Goal: Transaction & Acquisition: Obtain resource

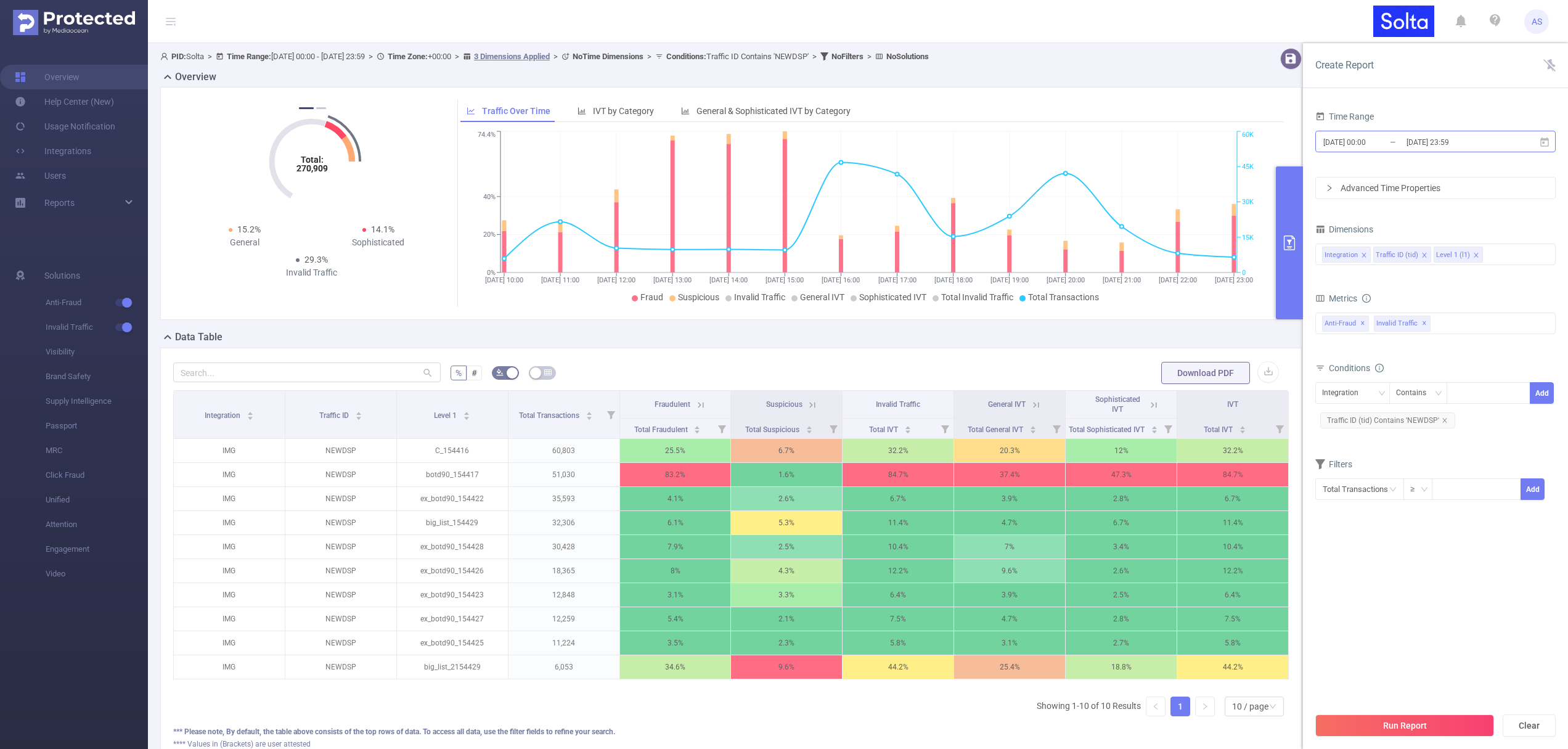
click at [1464, 140] on input "[DATE] 23:59" at bounding box center [1455, 142] width 100 height 16
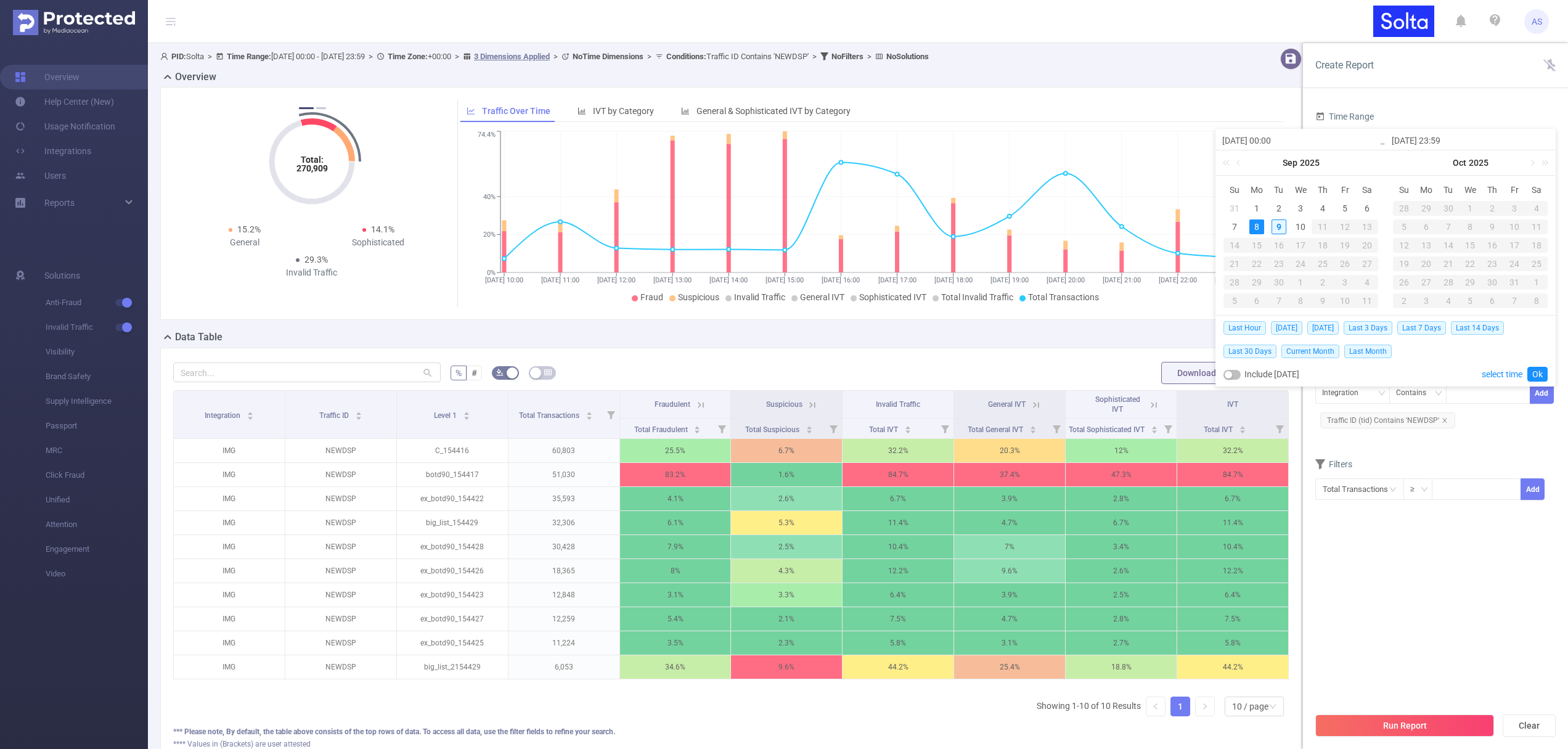
click at [1276, 227] on div "9" at bounding box center [1279, 227] width 15 height 15
click at [1276, 226] on div "9" at bounding box center [1279, 227] width 15 height 15
type input "[DATE] 00:00"
type input "[DATE] 23:59"
type input "[DATE] 00:00"
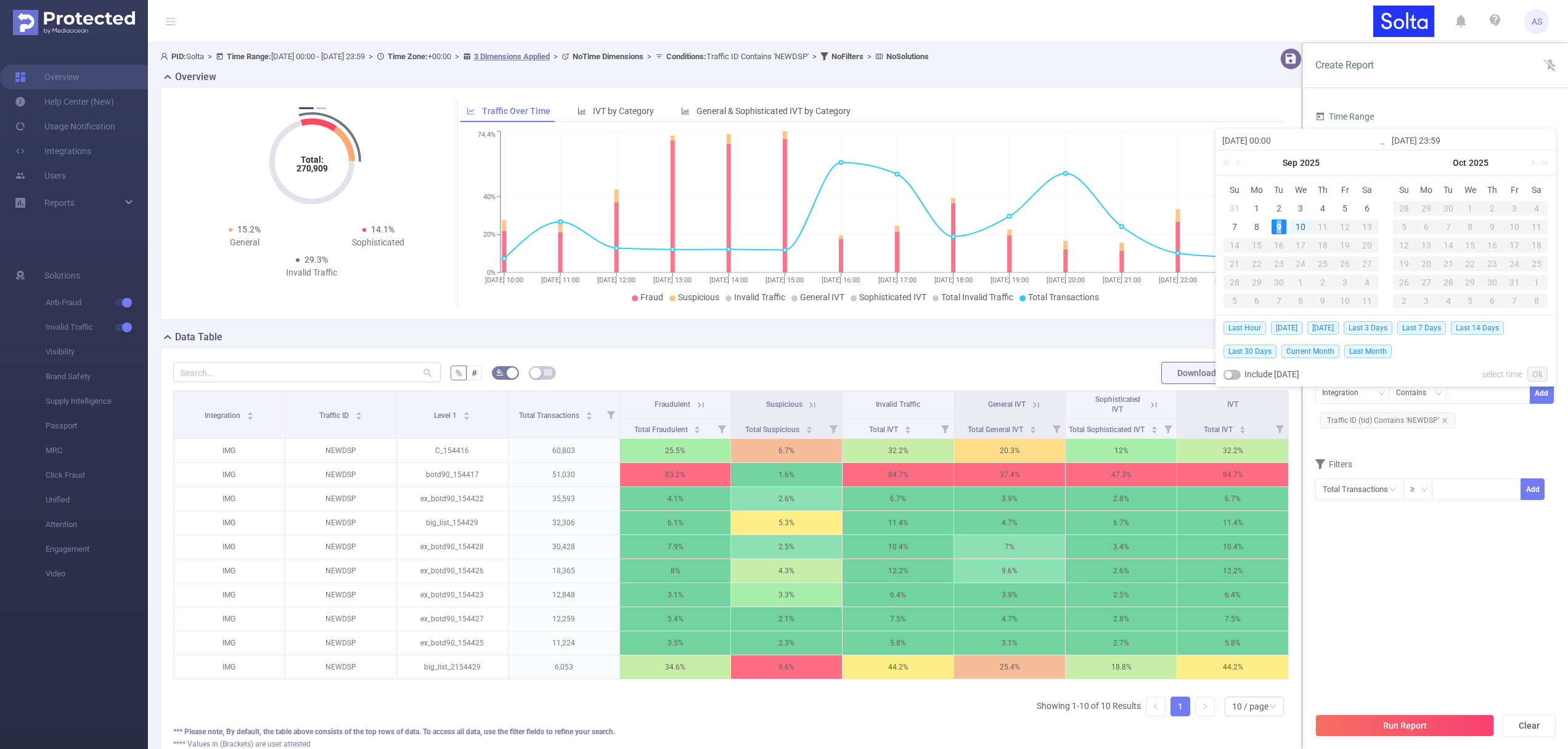
type input "[DATE] 23:59"
click at [1538, 372] on link "Ok" at bounding box center [1537, 374] width 20 height 15
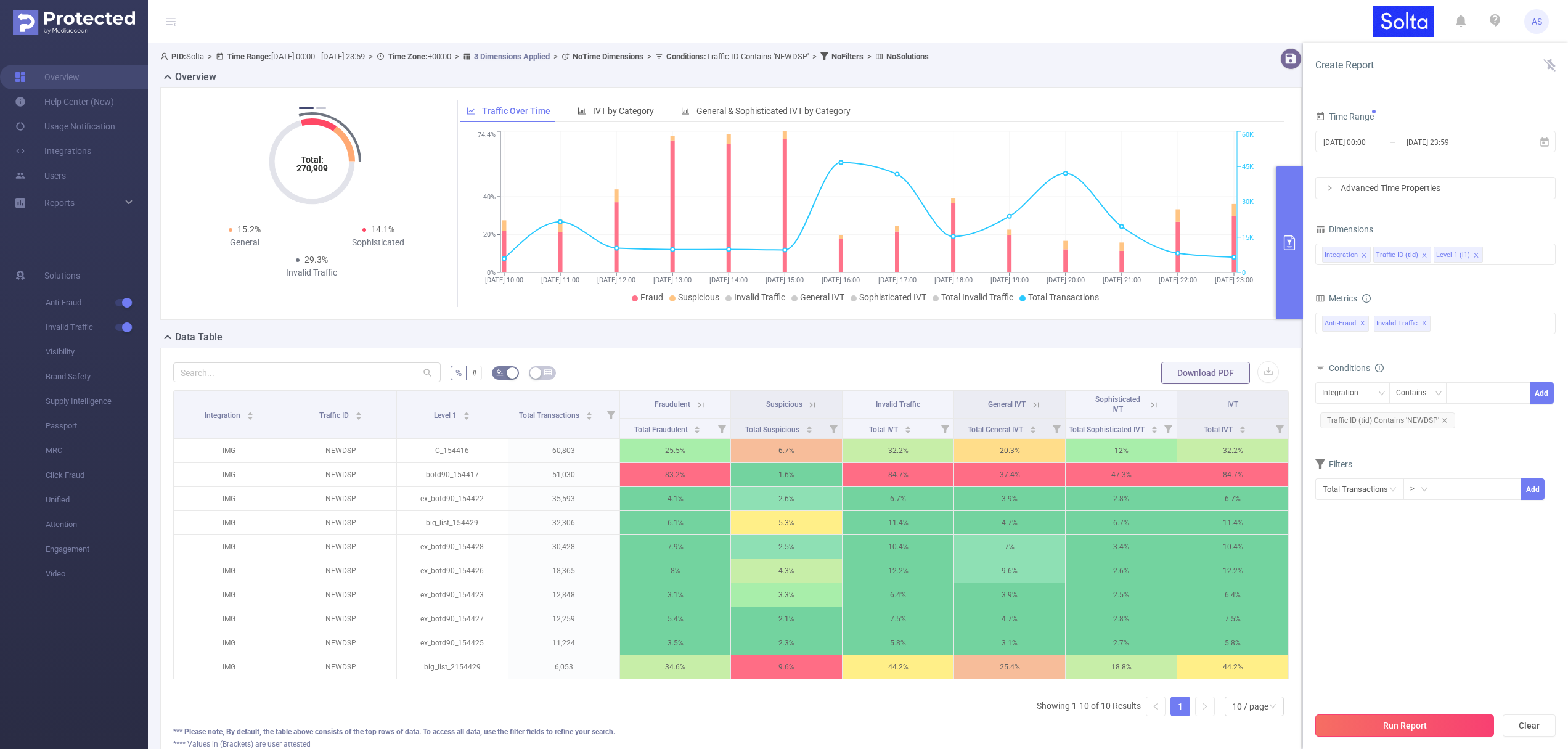
click at [1420, 729] on button "Run Report" at bounding box center [1405, 725] width 179 height 22
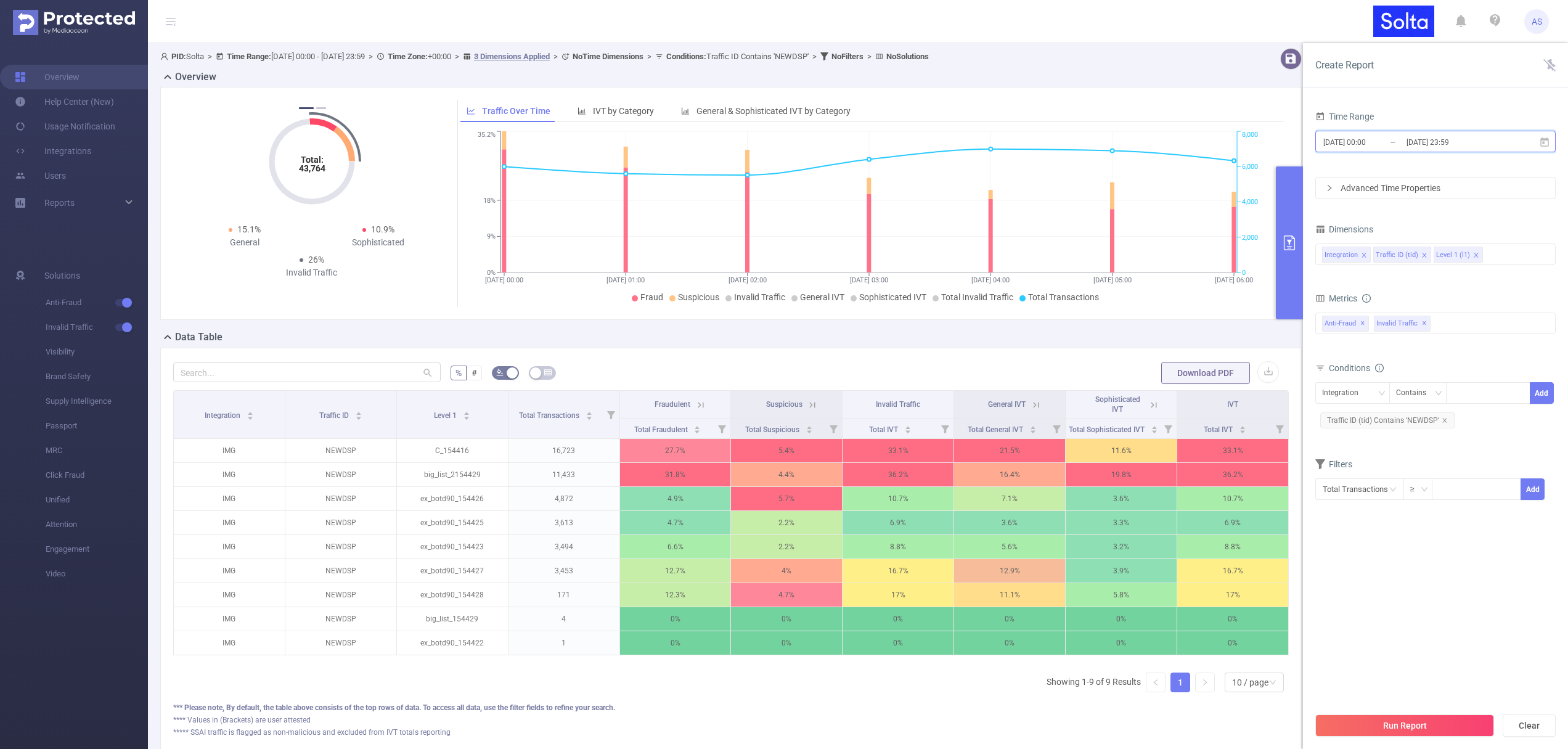
click at [1489, 151] on span "[DATE] 00:00 _ [DATE] 23:59" at bounding box center [1436, 141] width 240 height 22
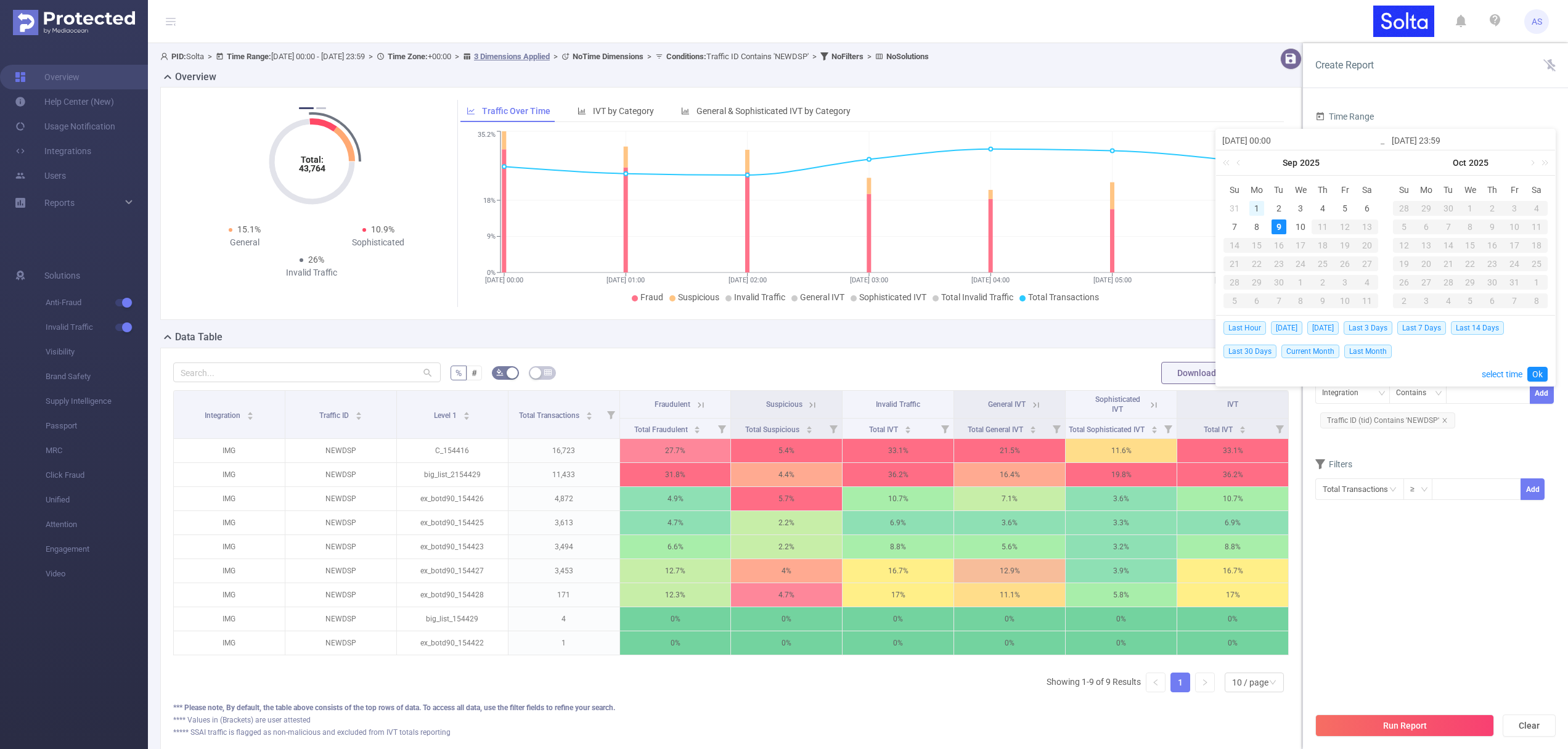
click at [1259, 206] on div "1" at bounding box center [1257, 208] width 15 height 15
drag, startPoint x: 1297, startPoint y: 224, endPoint x: 1318, endPoint y: 237, distance: 24.7
click at [1297, 224] on div "10" at bounding box center [1301, 227] width 15 height 15
type input "[DATE] 00:00"
type input "[DATE] 07:00"
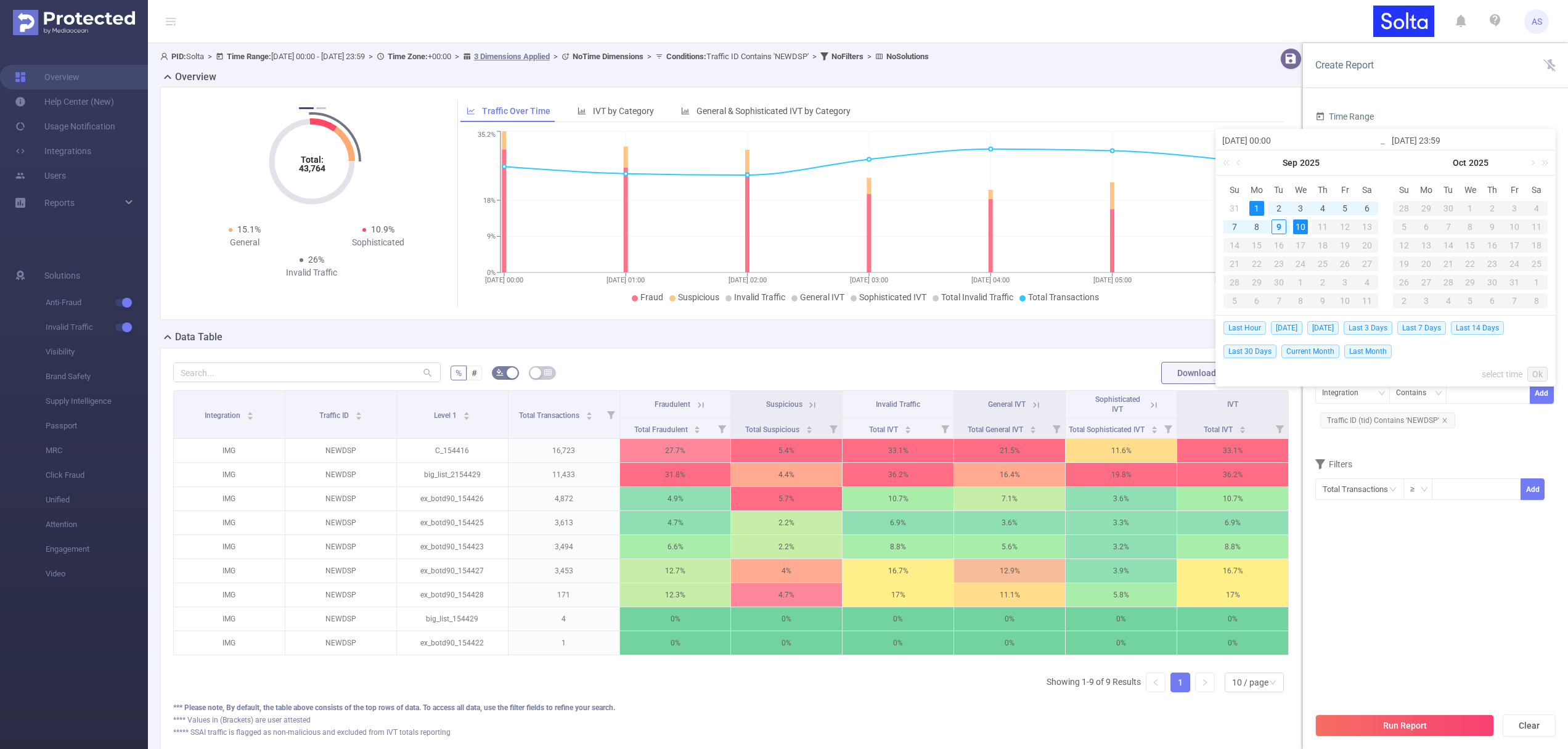
type input "[DATE] 00:00"
type input "[DATE] 07:00"
click at [1535, 373] on link "Ok" at bounding box center [1537, 374] width 20 height 15
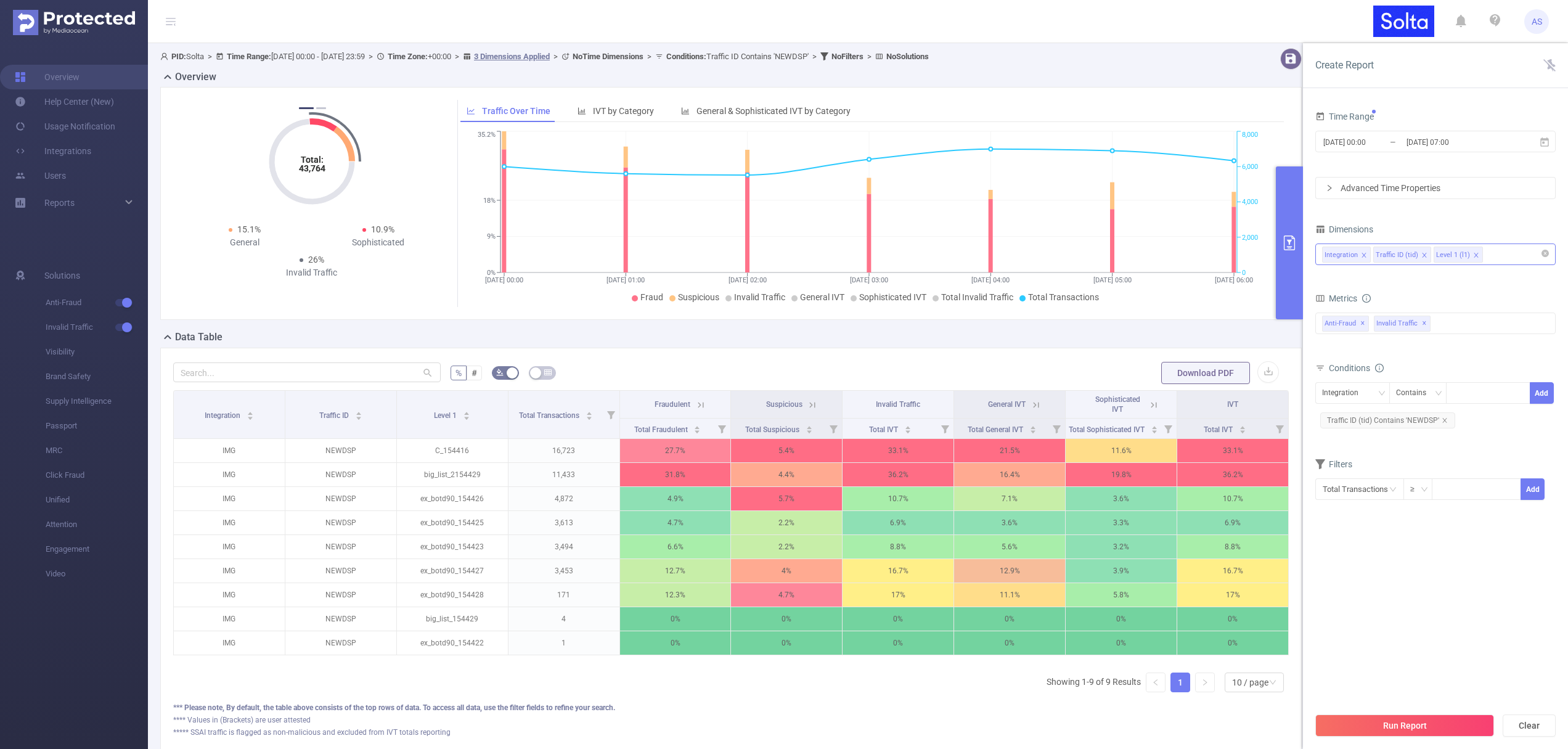
click at [1498, 257] on div "Integration Traffic ID (tid) Level 1 (l1)" at bounding box center [1436, 254] width 227 height 20
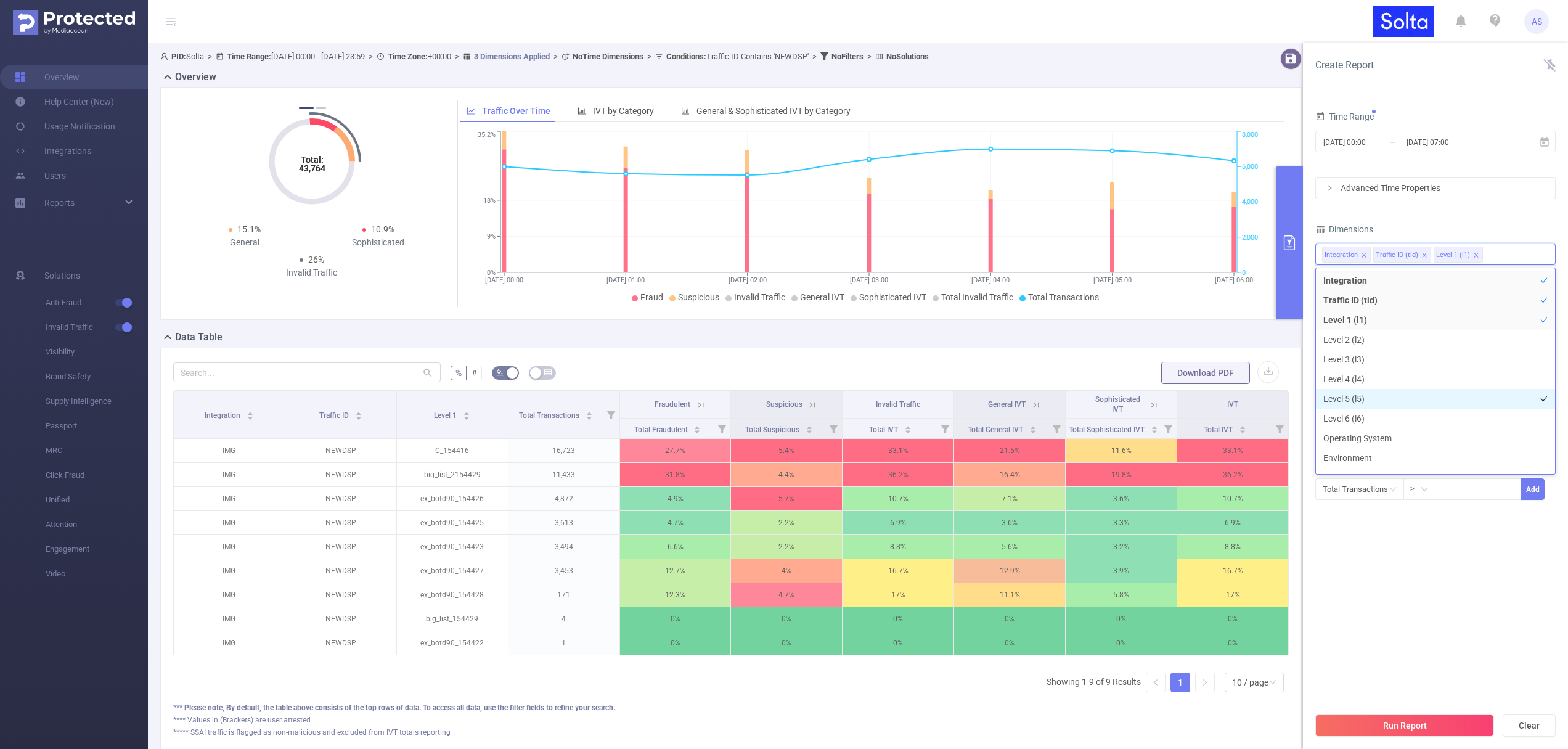
click at [1370, 395] on li "Level 5 (l5)" at bounding box center [1435, 398] width 239 height 20
click at [1425, 636] on section "Time Range [DATE] 00:00 _ [DATE] 07:00 Advanced Time Properties Dimensions Inte…" at bounding box center [1436, 406] width 240 height 598
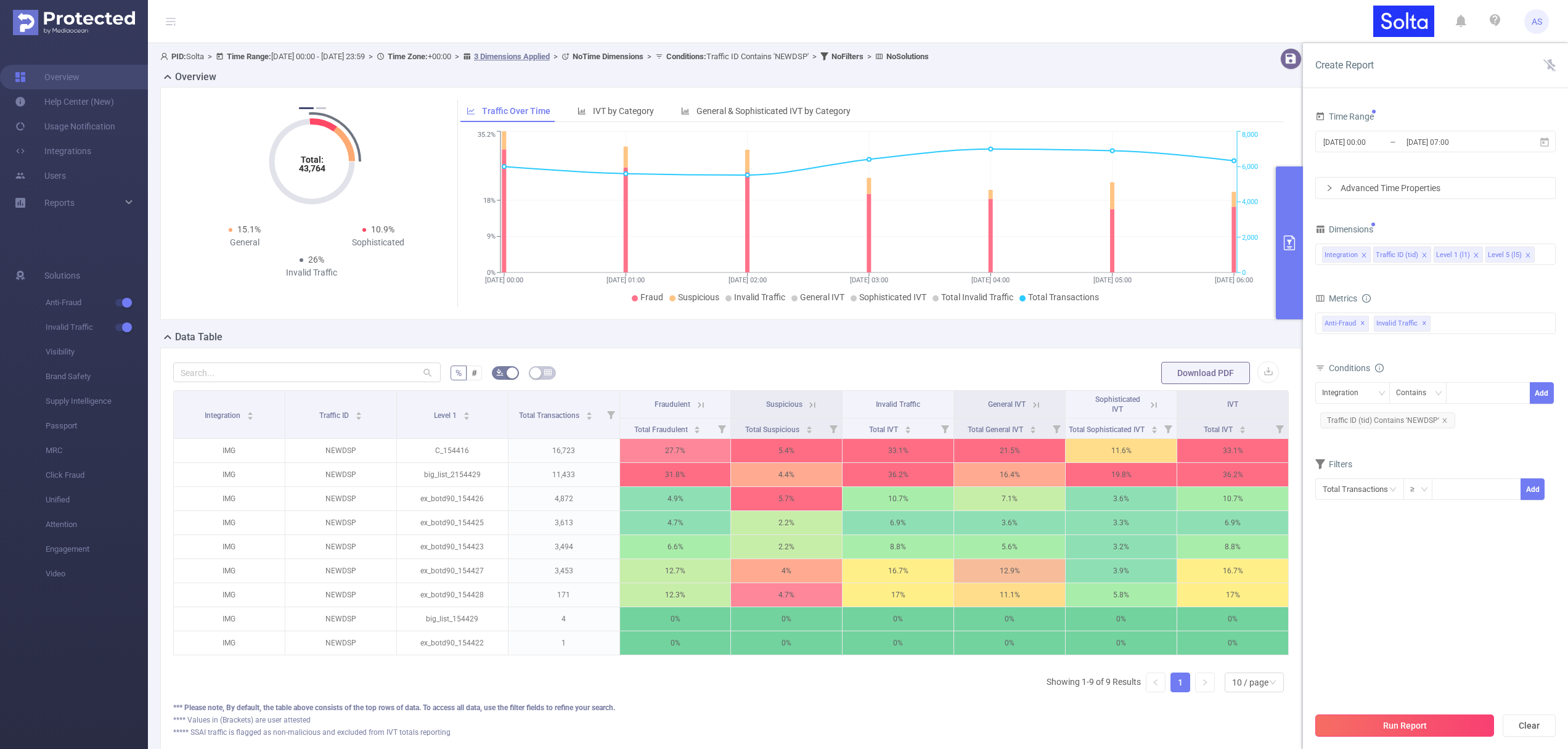
click at [1396, 721] on button "Run Report" at bounding box center [1405, 725] width 179 height 22
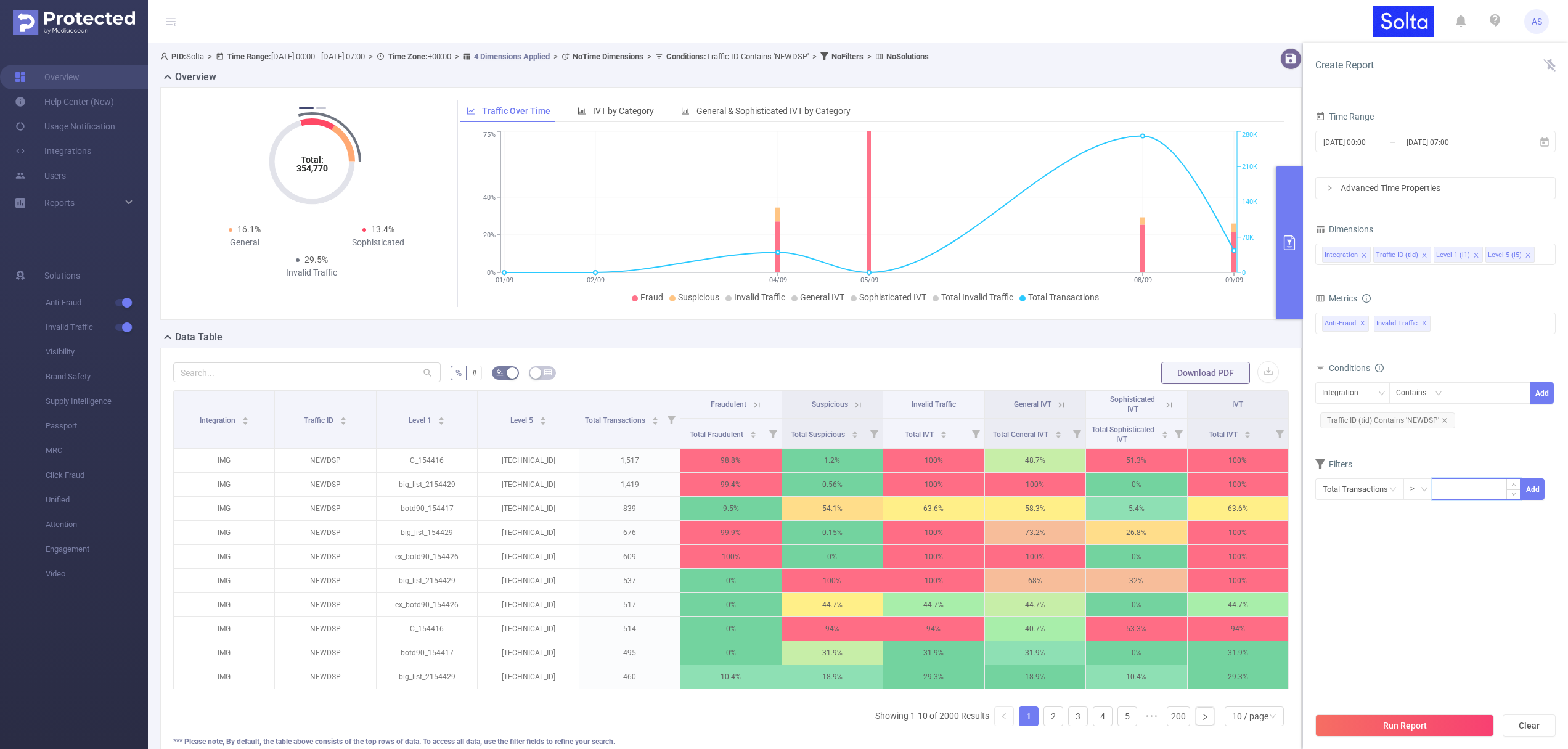
click at [1453, 491] on input at bounding box center [1476, 488] width 88 height 19
type input "30"
click at [1530, 489] on button "Add" at bounding box center [1532, 489] width 24 height 22
click at [1375, 492] on input "text" at bounding box center [1360, 489] width 89 height 22
click at [1371, 535] on li "Anti-Fraud" at bounding box center [1360, 534] width 89 height 20
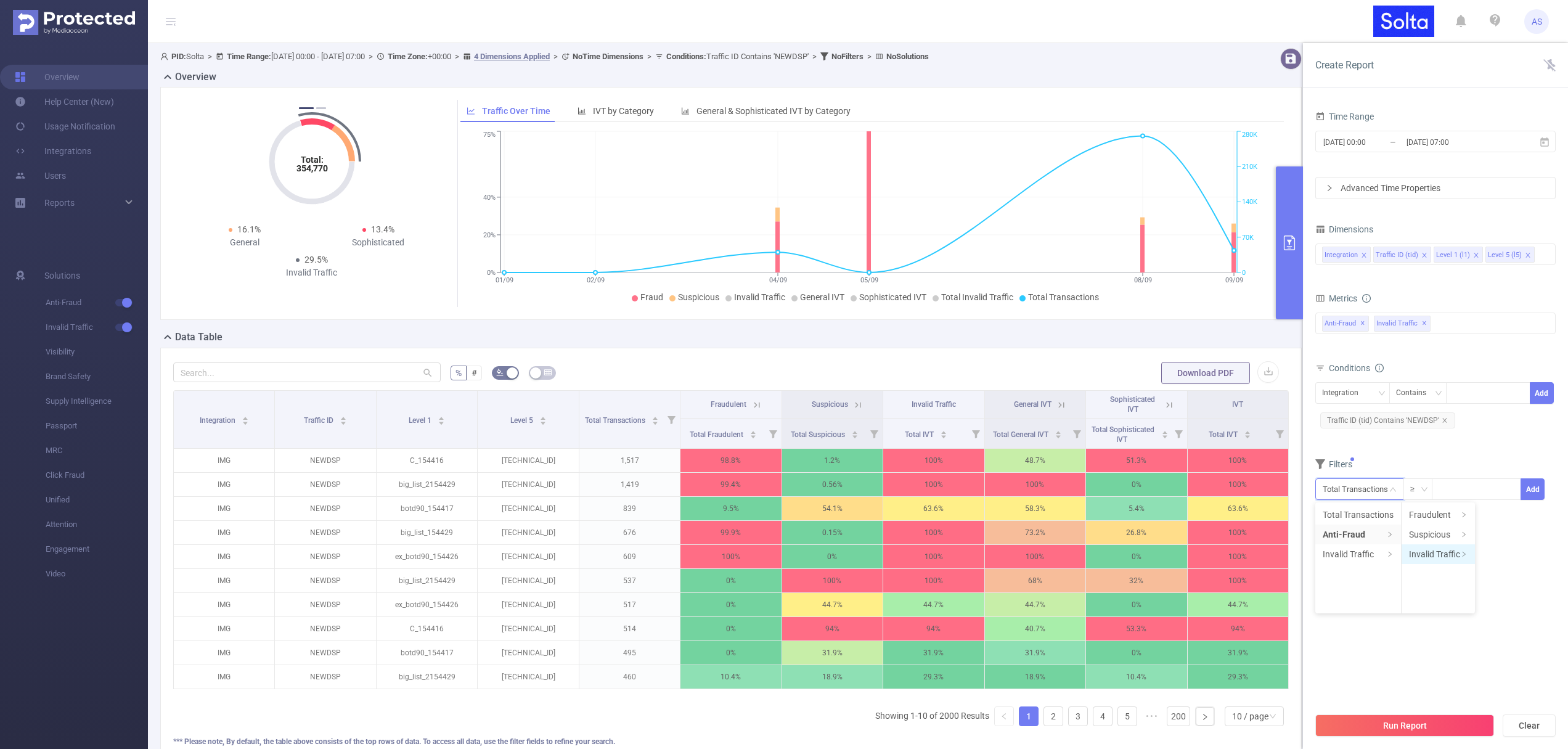
click at [1417, 552] on li "Invalid Traffic" at bounding box center [1438, 554] width 73 height 20
click at [1498, 513] on li "Total IVT" at bounding box center [1512, 515] width 67 height 20
drag, startPoint x: 1324, startPoint y: 524, endPoint x: 1402, endPoint y: 518, distance: 78.2
click at [1402, 518] on div at bounding box center [1400, 522] width 9 height 9
click at [1518, 521] on button "Add" at bounding box center [1521, 520] width 50 height 22
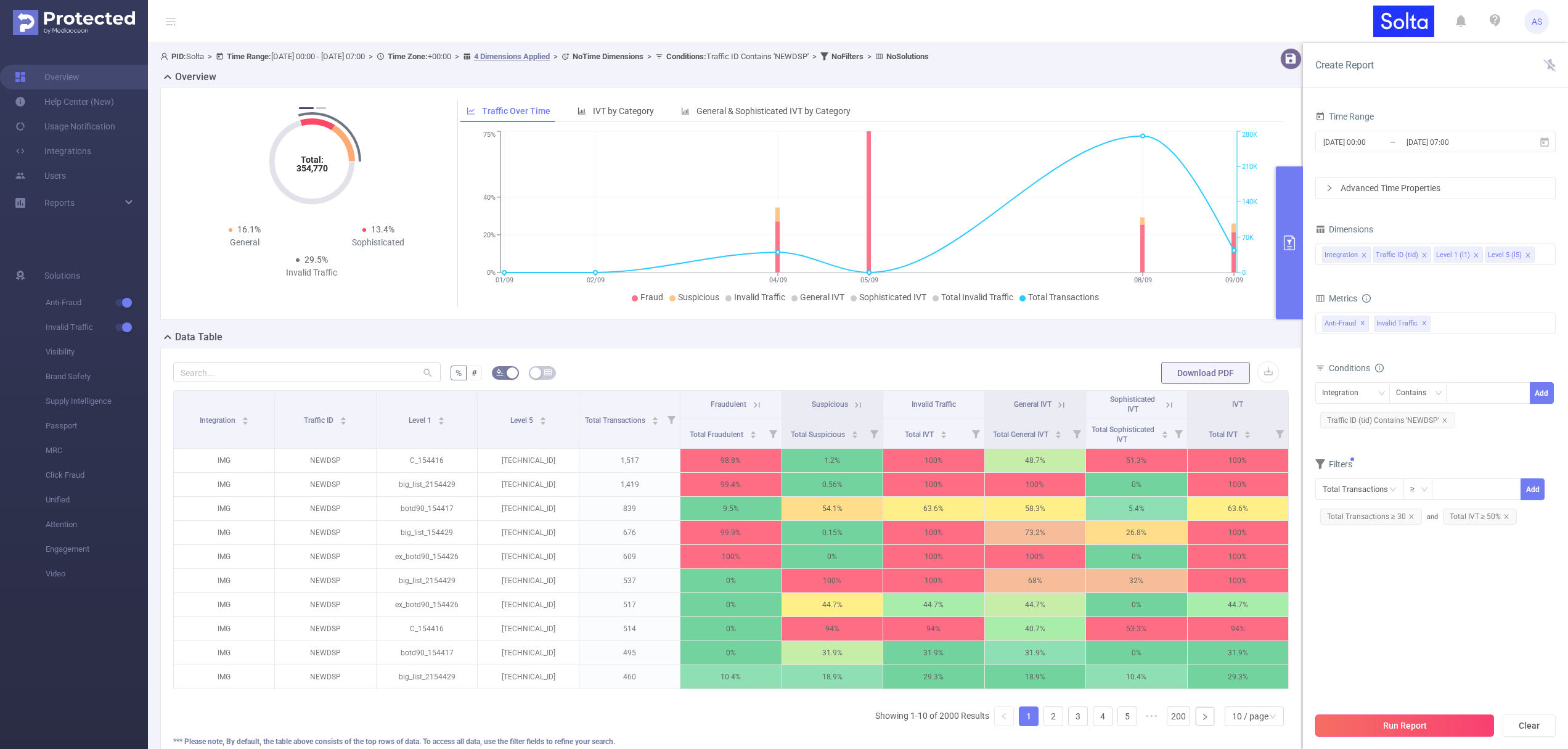
click at [1370, 725] on button "Run Report" at bounding box center [1405, 725] width 179 height 22
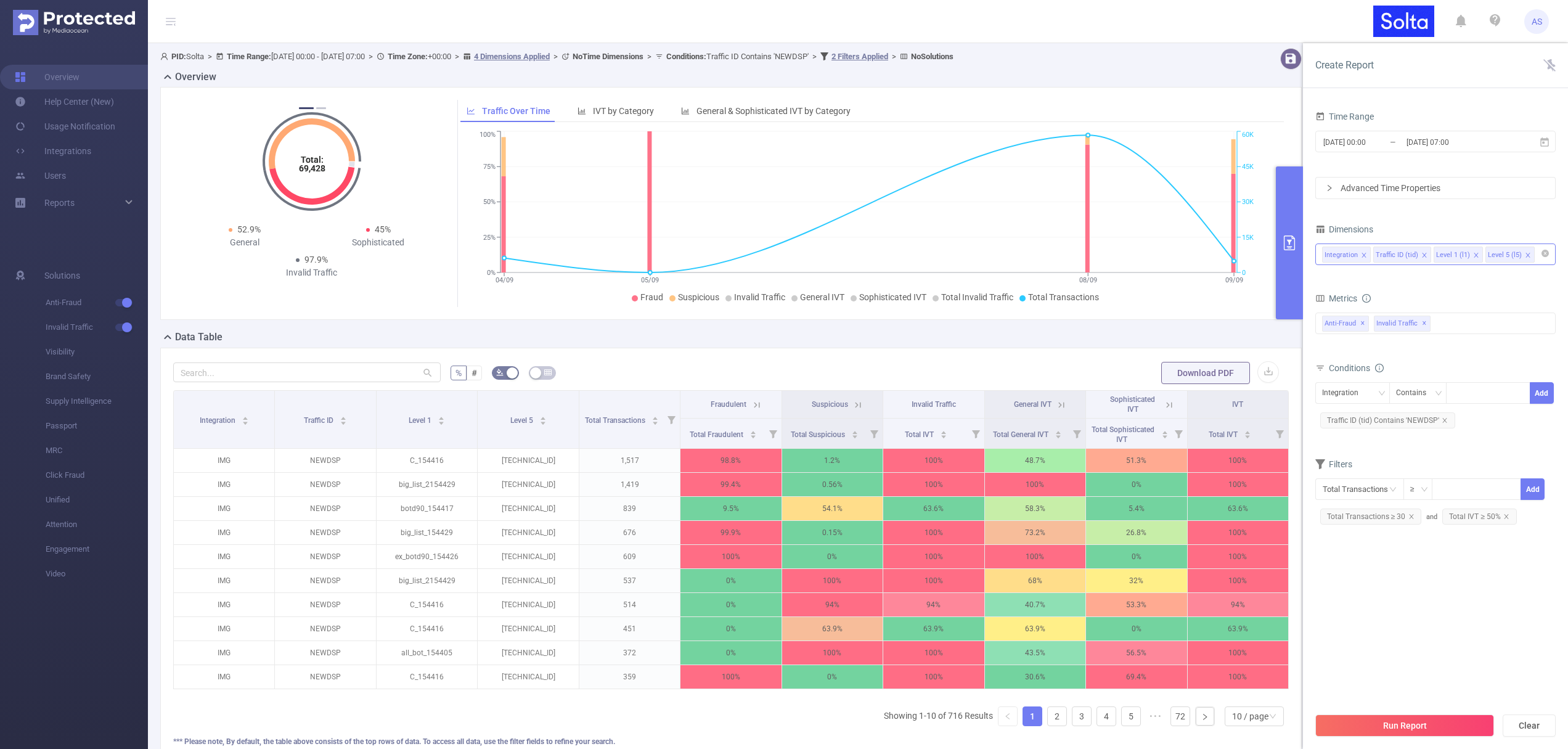
click at [1474, 254] on icon "icon: close" at bounding box center [1476, 255] width 4 height 4
click at [1403, 725] on button "Run Report" at bounding box center [1405, 725] width 179 height 22
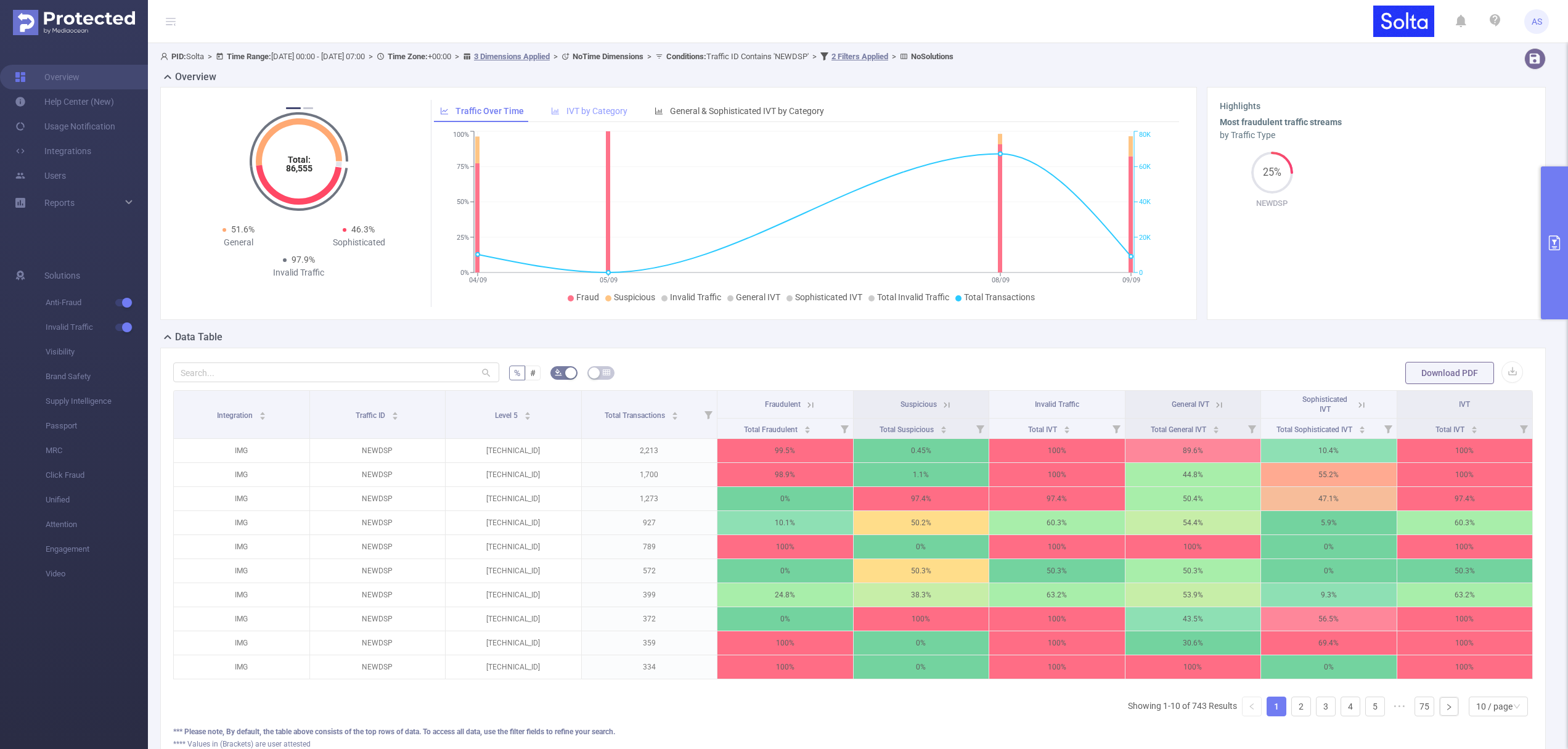
click at [605, 108] on span "IVT by Category" at bounding box center [597, 110] width 61 height 10
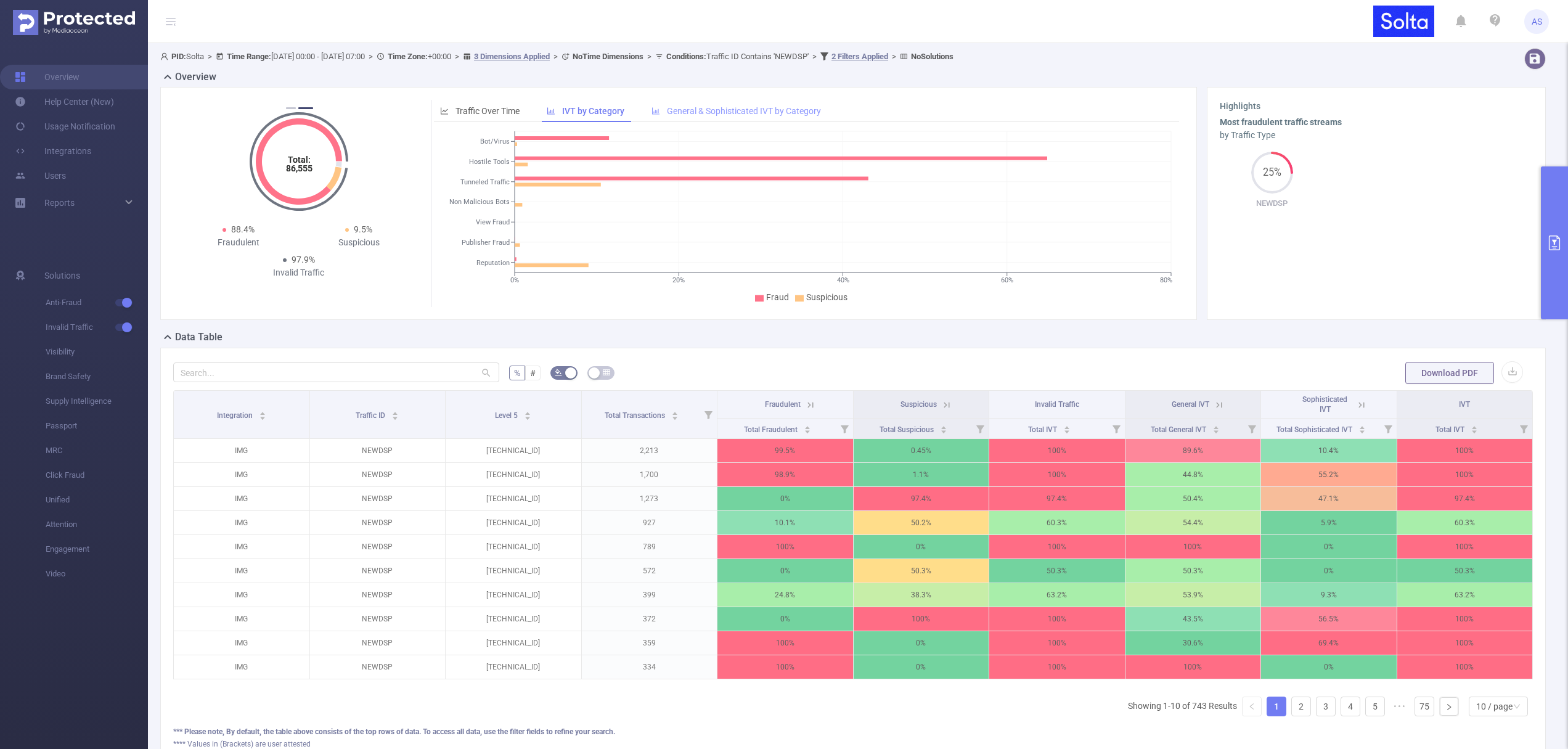
click at [707, 113] on span "General & Sophisticated IVT by Category" at bounding box center [744, 110] width 154 height 10
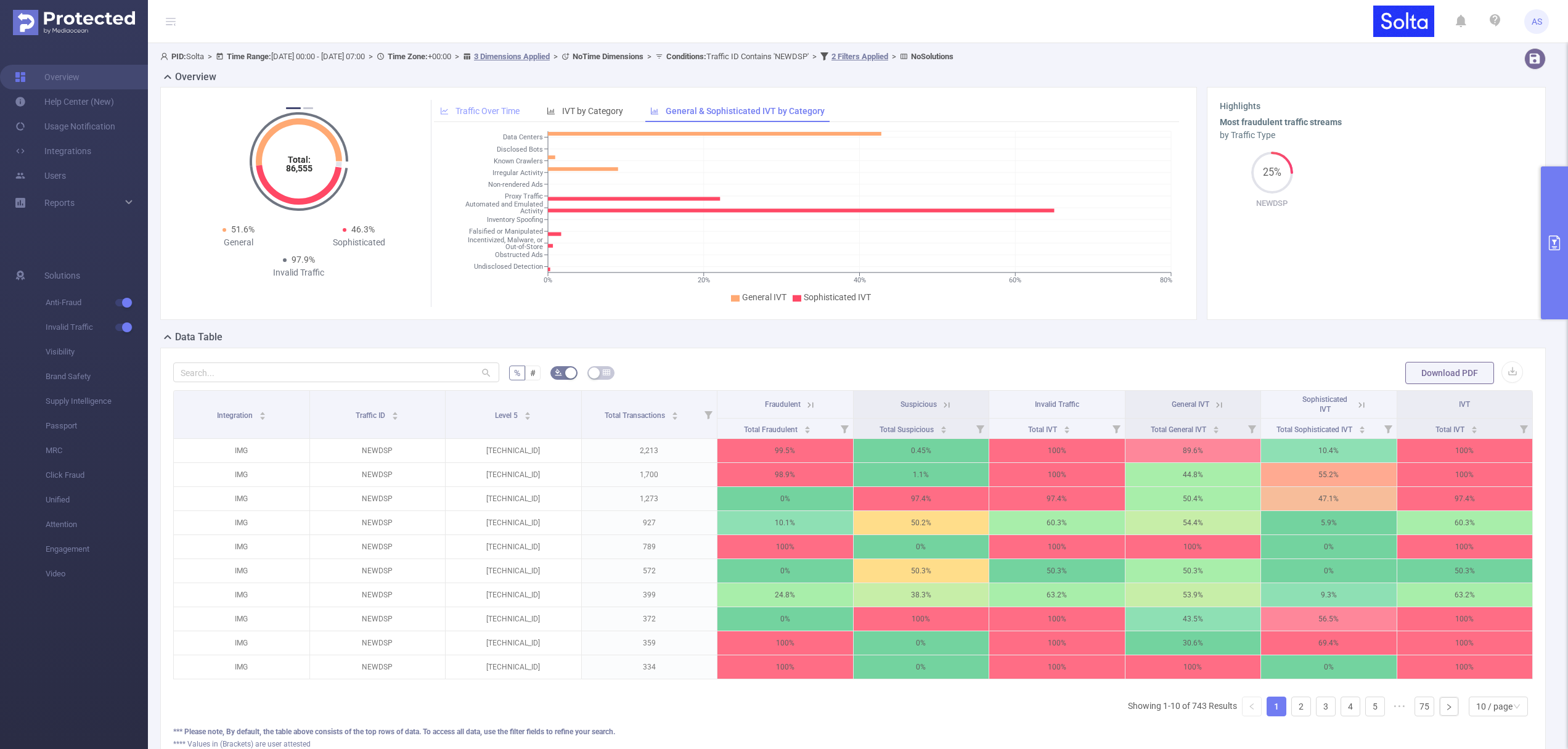
click at [498, 110] on span "Traffic Over Time" at bounding box center [487, 110] width 64 height 10
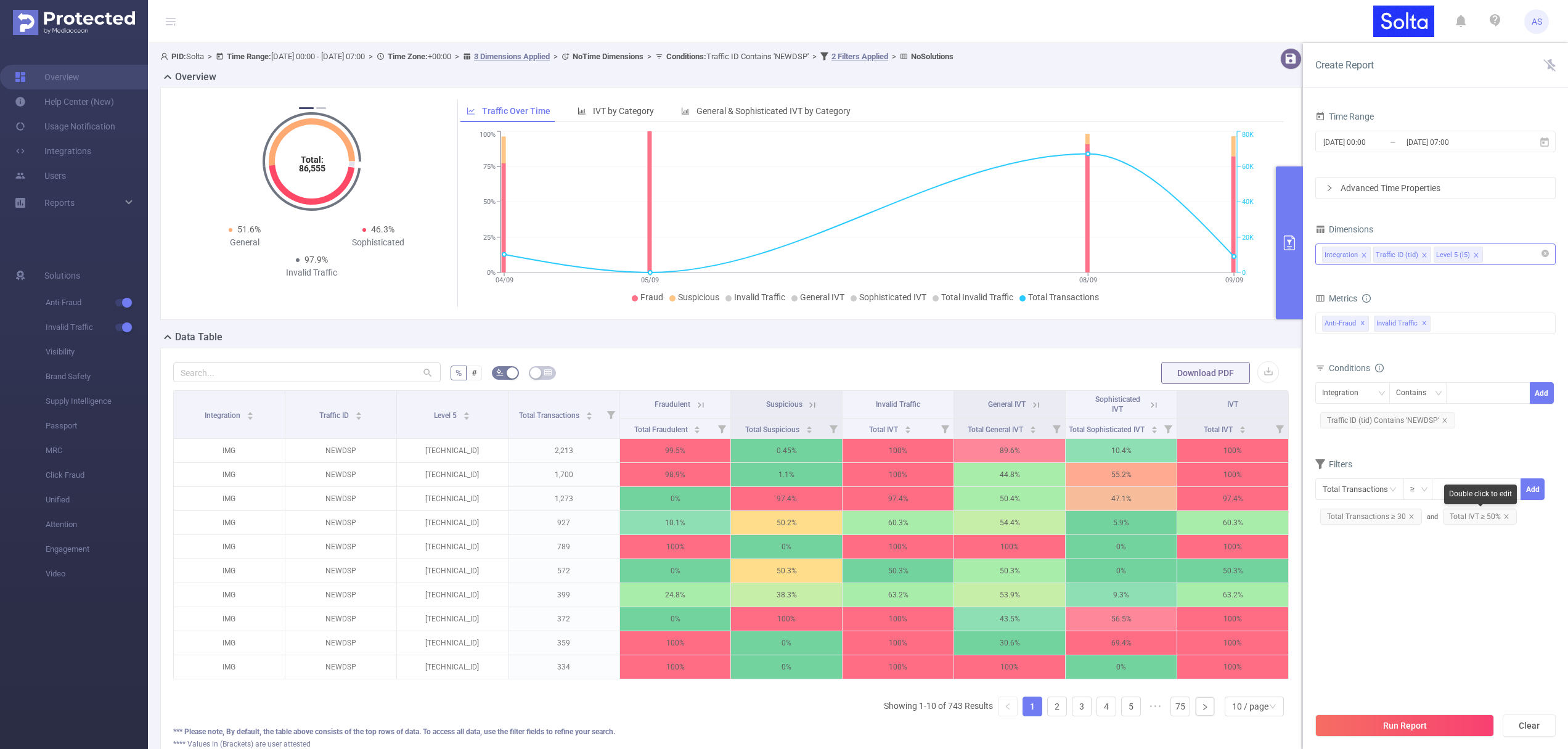
click at [1470, 518] on span "Total IVT ≥ 50%" at bounding box center [1480, 517] width 75 height 16
click at [1469, 518] on span "Total IVT ≥ 50%" at bounding box center [1480, 517] width 75 height 16
click at [1472, 515] on span "Total IVT ≥ 50%" at bounding box center [1480, 517] width 75 height 16
drag, startPoint x: 1323, startPoint y: 522, endPoint x: 1386, endPoint y: 524, distance: 63.0
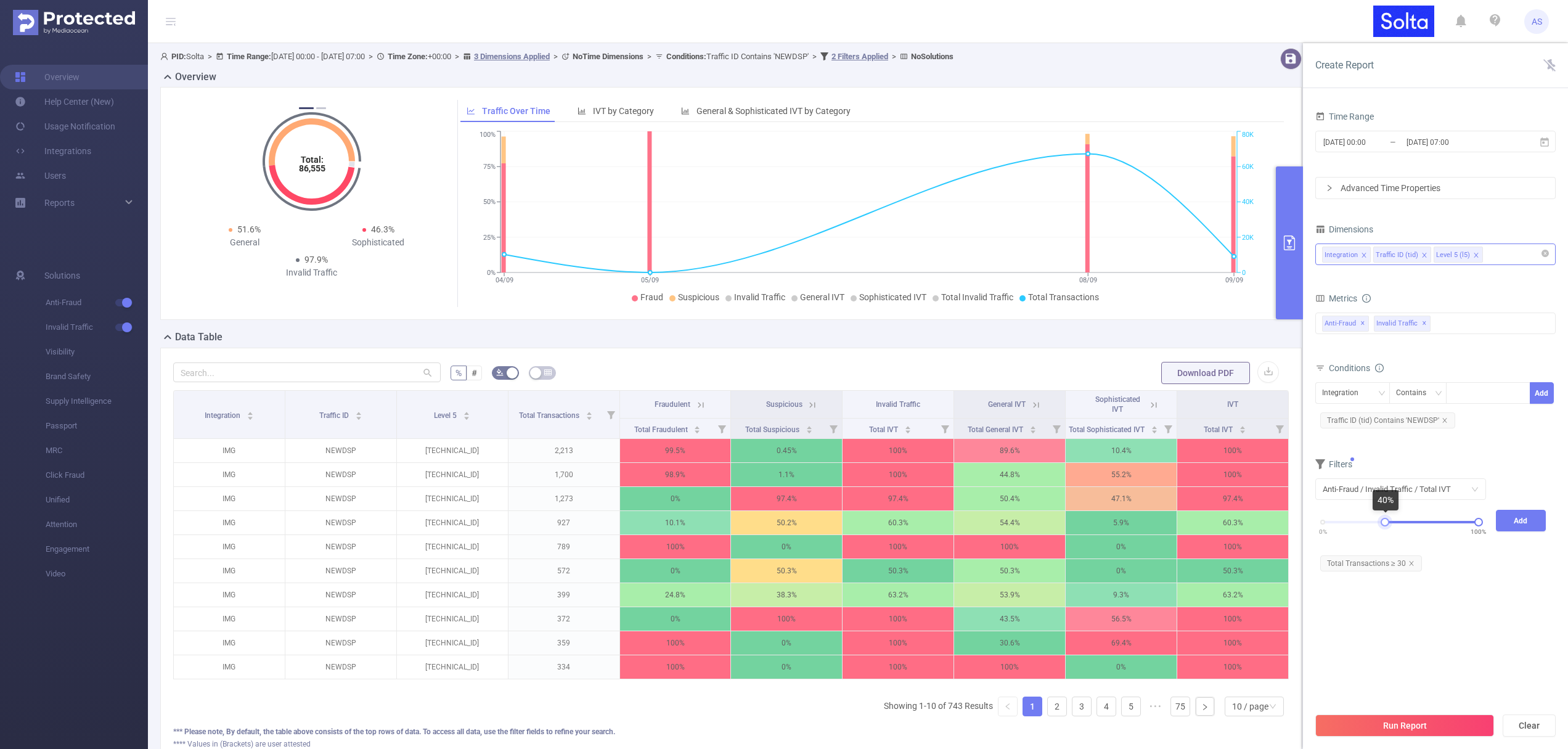
click at [1386, 524] on div at bounding box center [1386, 522] width 9 height 9
click at [1520, 520] on button "Add" at bounding box center [1521, 520] width 50 height 22
click at [1363, 725] on button "Run Report" at bounding box center [1405, 725] width 179 height 22
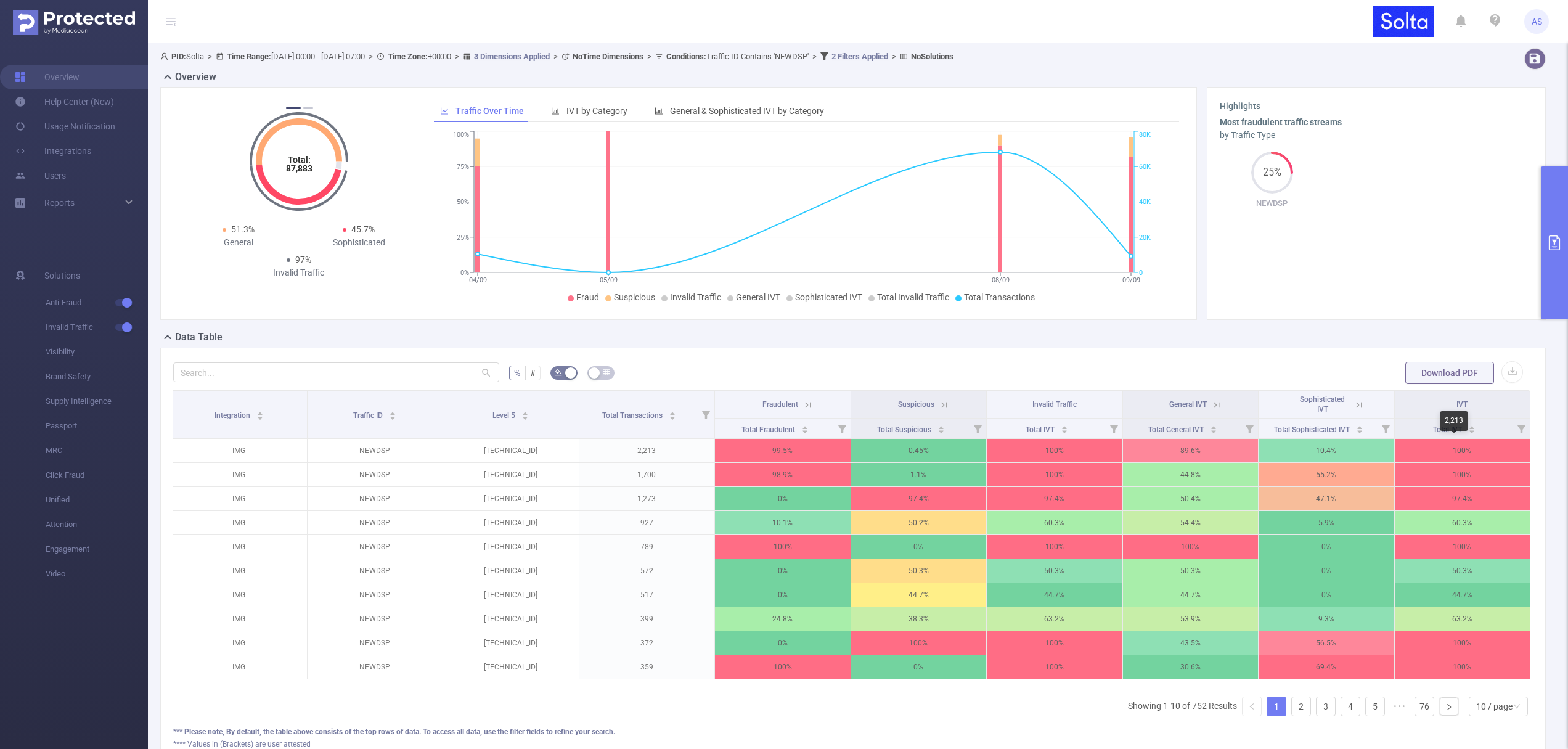
click at [1446, 429] on div "2,213" at bounding box center [1454, 420] width 28 height 20
click at [627, 419] on span "Total Transactions" at bounding box center [633, 414] width 62 height 13
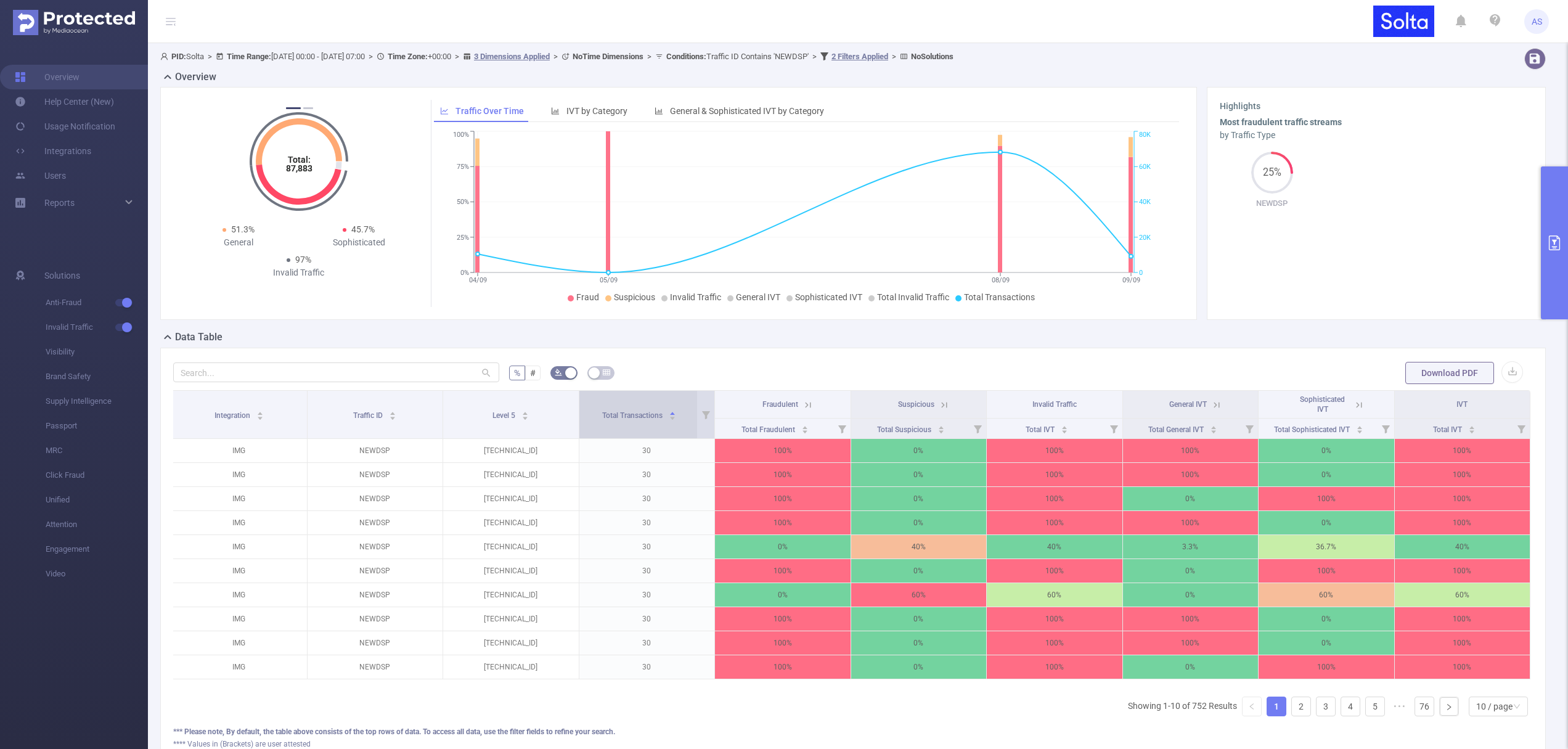
click at [627, 419] on span "Total Transactions" at bounding box center [633, 414] width 62 height 13
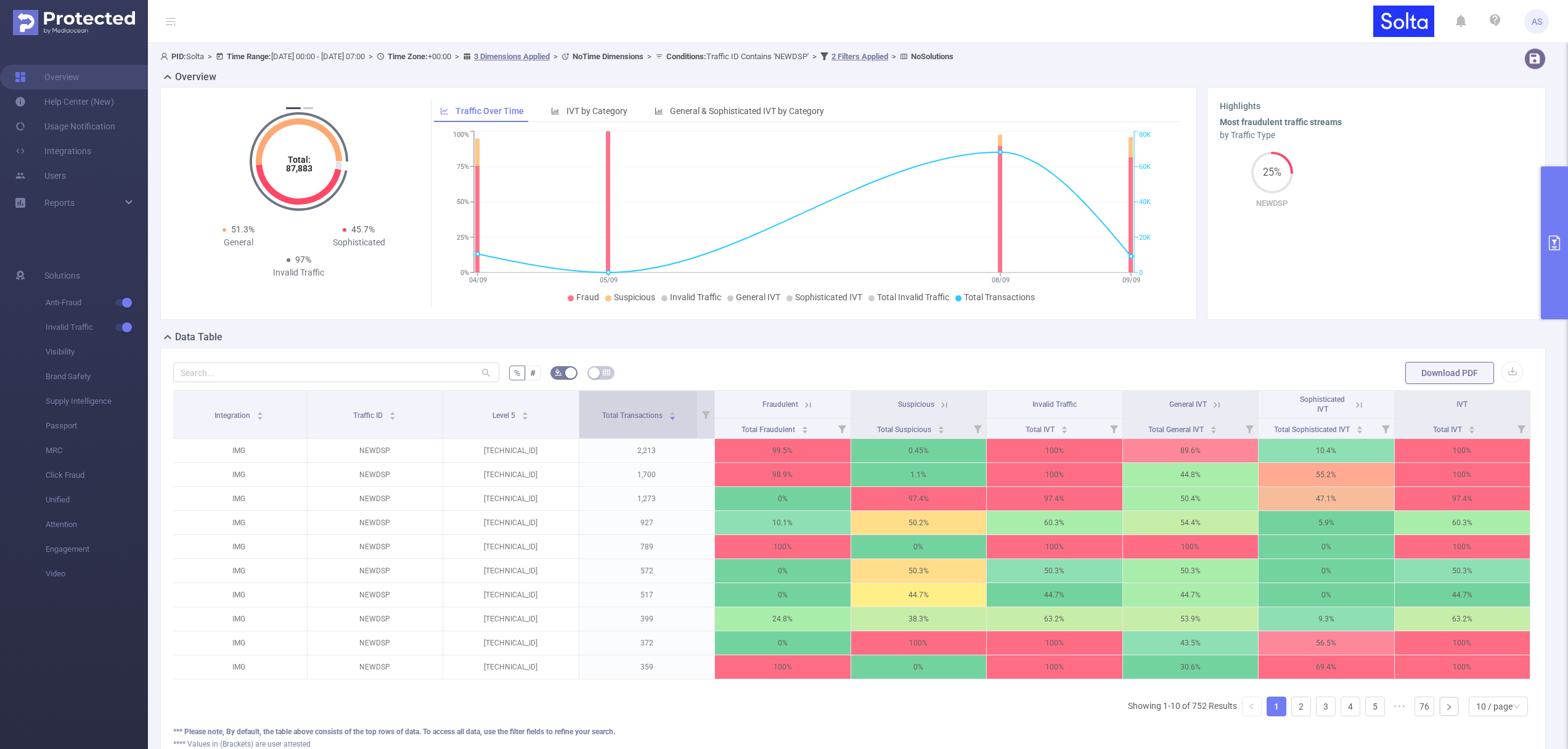
click at [627, 420] on span "Total Transactions" at bounding box center [633, 414] width 62 height 13
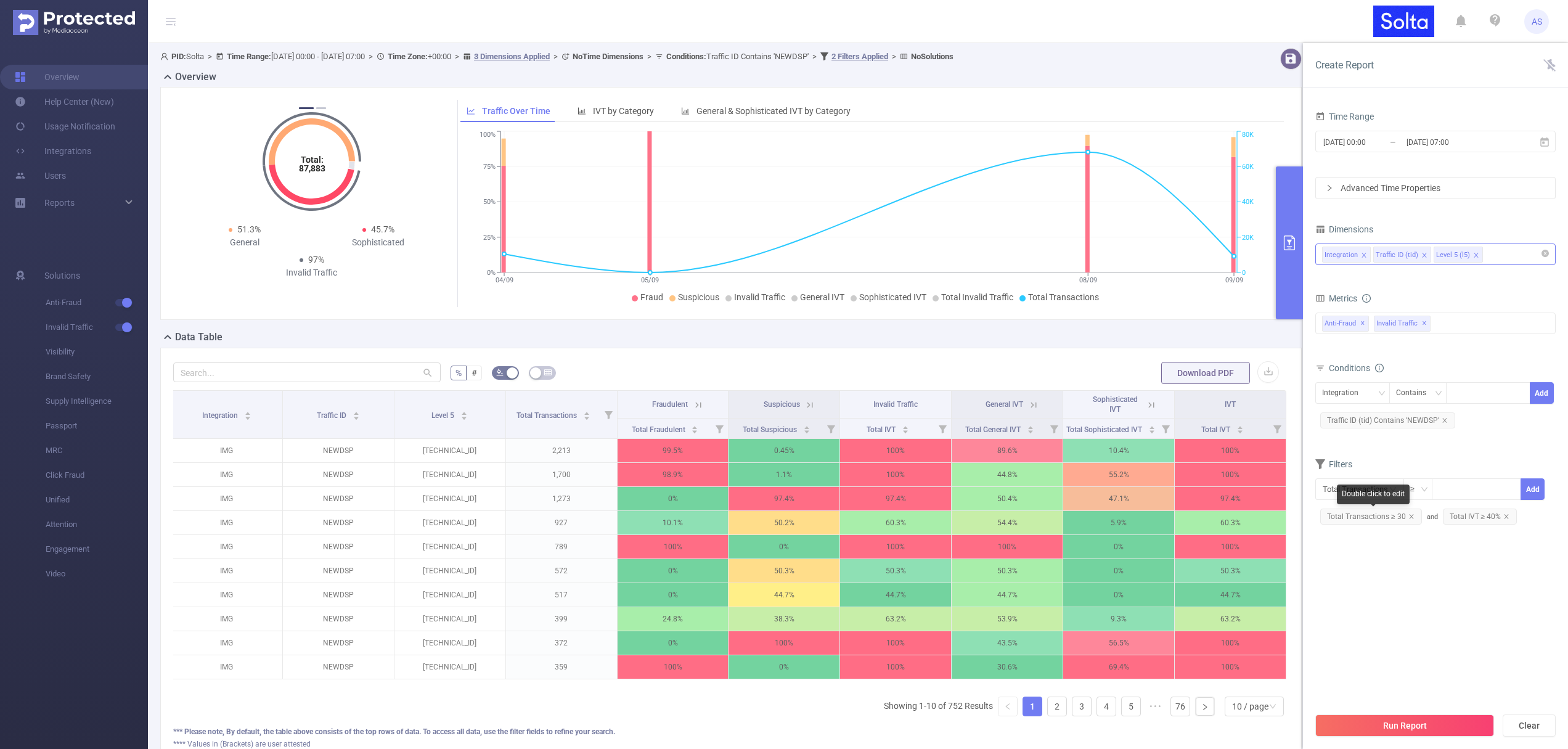
click at [1388, 513] on span "Total Transactions ≥ 30" at bounding box center [1371, 517] width 102 height 16
click at [1389, 515] on span "Total Transactions ≥ 30" at bounding box center [1371, 517] width 102 height 16
drag, startPoint x: 1408, startPoint y: 518, endPoint x: 1393, endPoint y: 518, distance: 15.0
click at [1393, 518] on input "30" at bounding box center [1435, 519] width 95 height 19
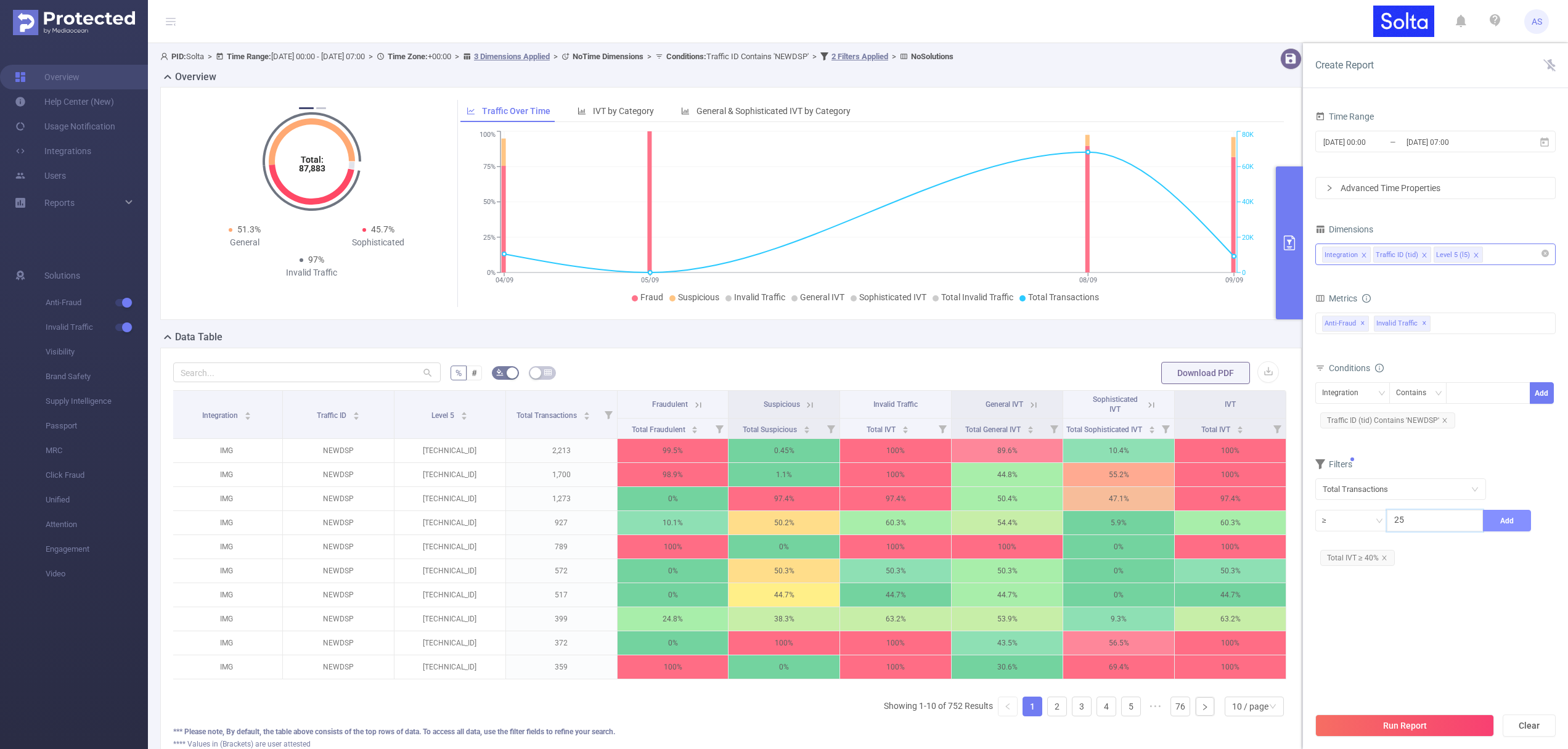
type input "25"
click at [1514, 525] on button "Add" at bounding box center [1507, 520] width 48 height 22
click at [1414, 722] on button "Run Report" at bounding box center [1405, 725] width 179 height 22
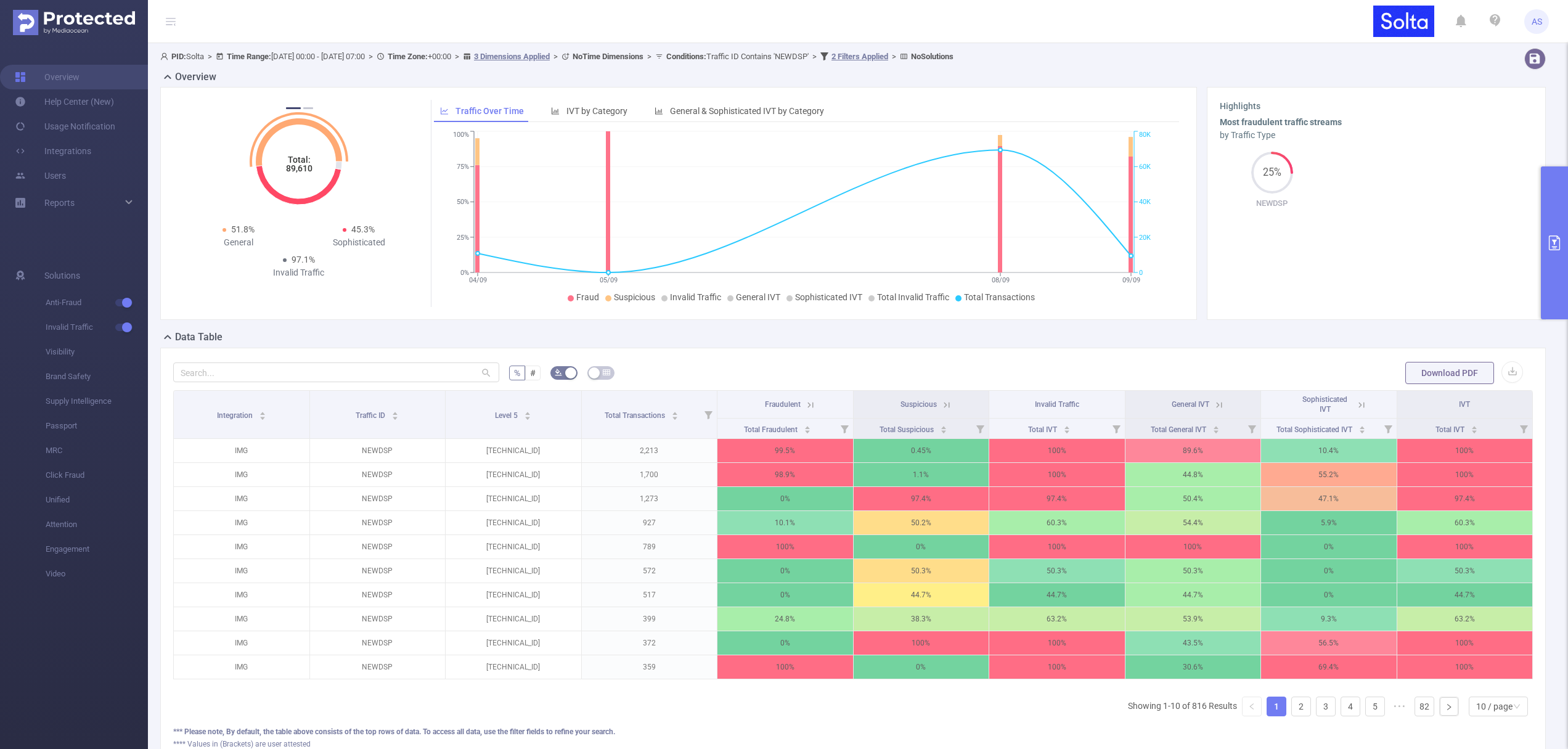
click at [326, 124] on icon "Total: 89,610" at bounding box center [299, 162] width 123 height 123
click at [309, 106] on icon "Total: 89,610 Total: 89,610" at bounding box center [299, 162] width 123 height 123
click at [308, 108] on button "2" at bounding box center [308, 108] width 10 height 1
click at [303, 202] on icon at bounding box center [299, 162] width 86 height 86
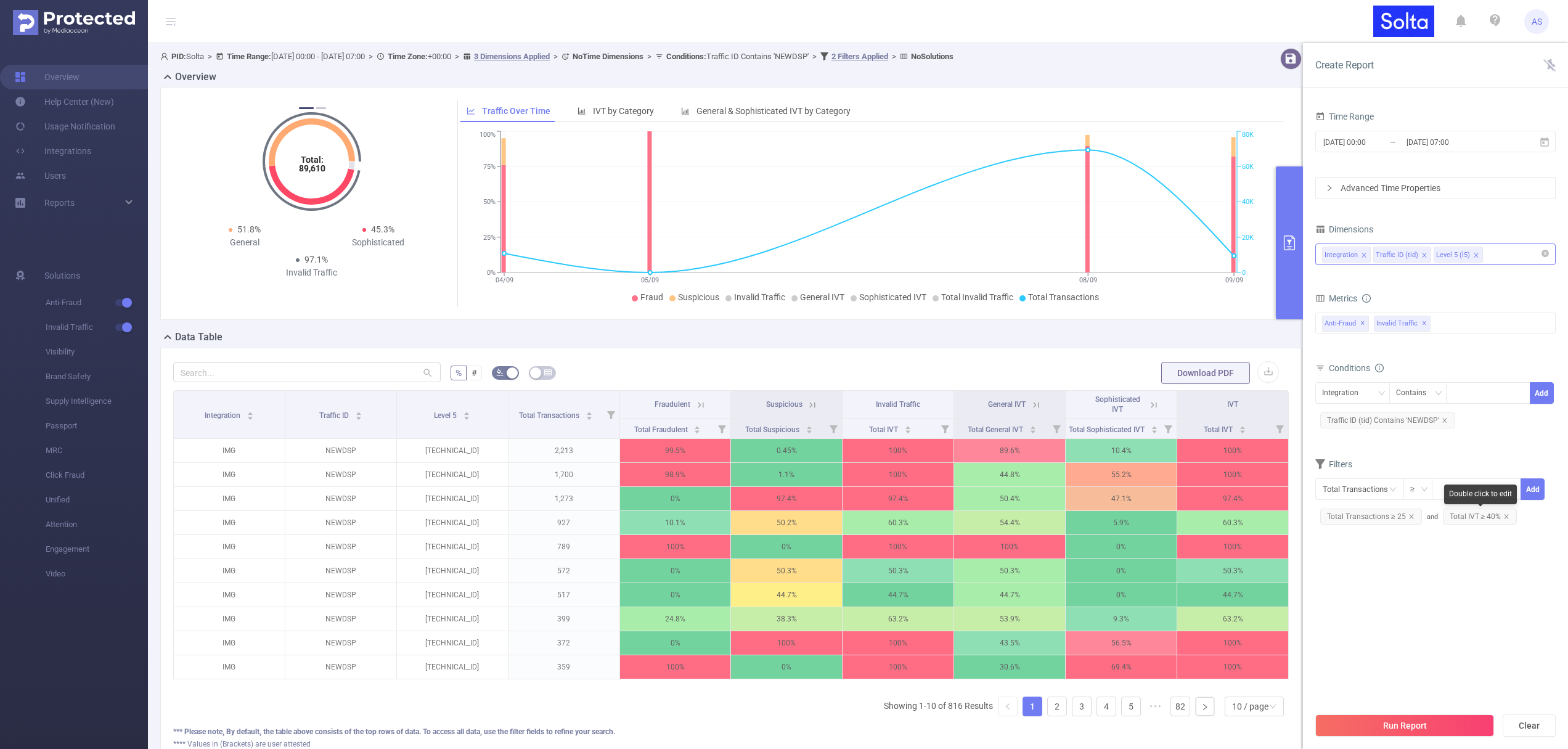
click at [1472, 516] on span "Total IVT ≥ 40%" at bounding box center [1480, 517] width 75 height 16
drag, startPoint x: 1326, startPoint y: 522, endPoint x: 1354, endPoint y: 520, distance: 28.1
click at [1354, 520] on div at bounding box center [1354, 522] width 9 height 9
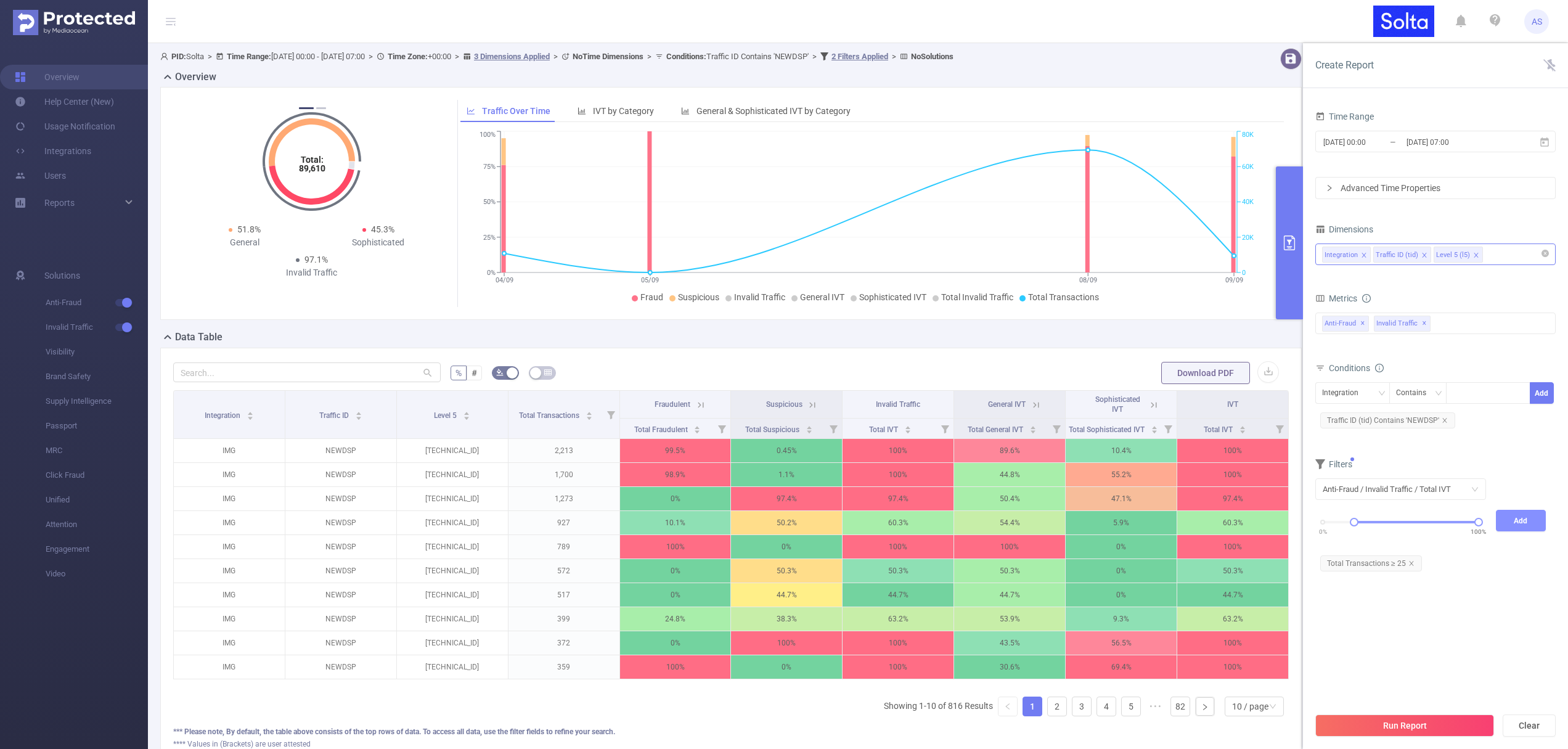
click at [1519, 521] on button "Add" at bounding box center [1521, 520] width 50 height 22
click at [1391, 727] on button "Run Report" at bounding box center [1405, 725] width 179 height 22
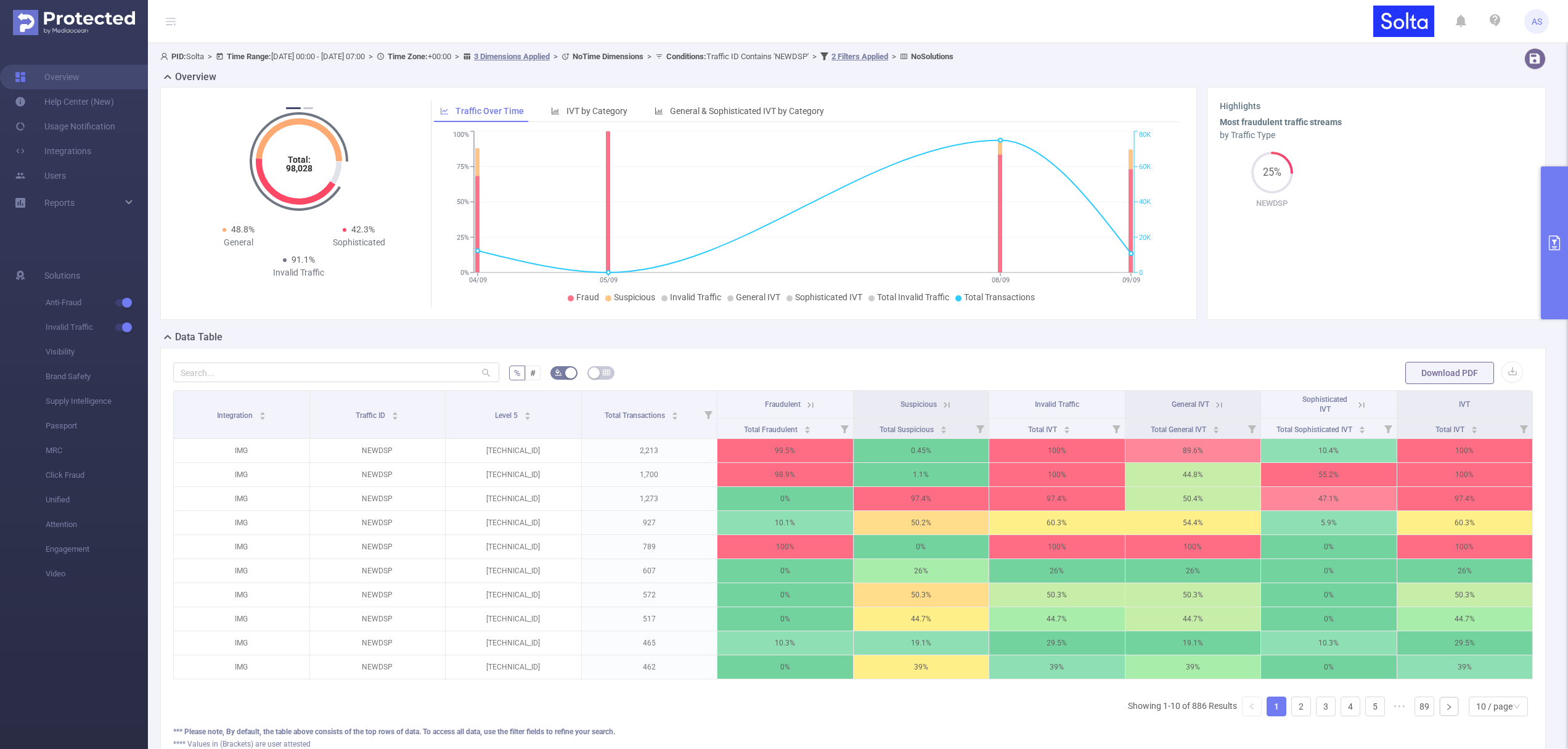
click at [307, 105] on icon "Total: 98,028 Total: 98,028" at bounding box center [299, 162] width 123 height 123
click at [309, 108] on button "2" at bounding box center [308, 108] width 10 height 1
click at [1502, 371] on button "button" at bounding box center [1512, 372] width 22 height 22
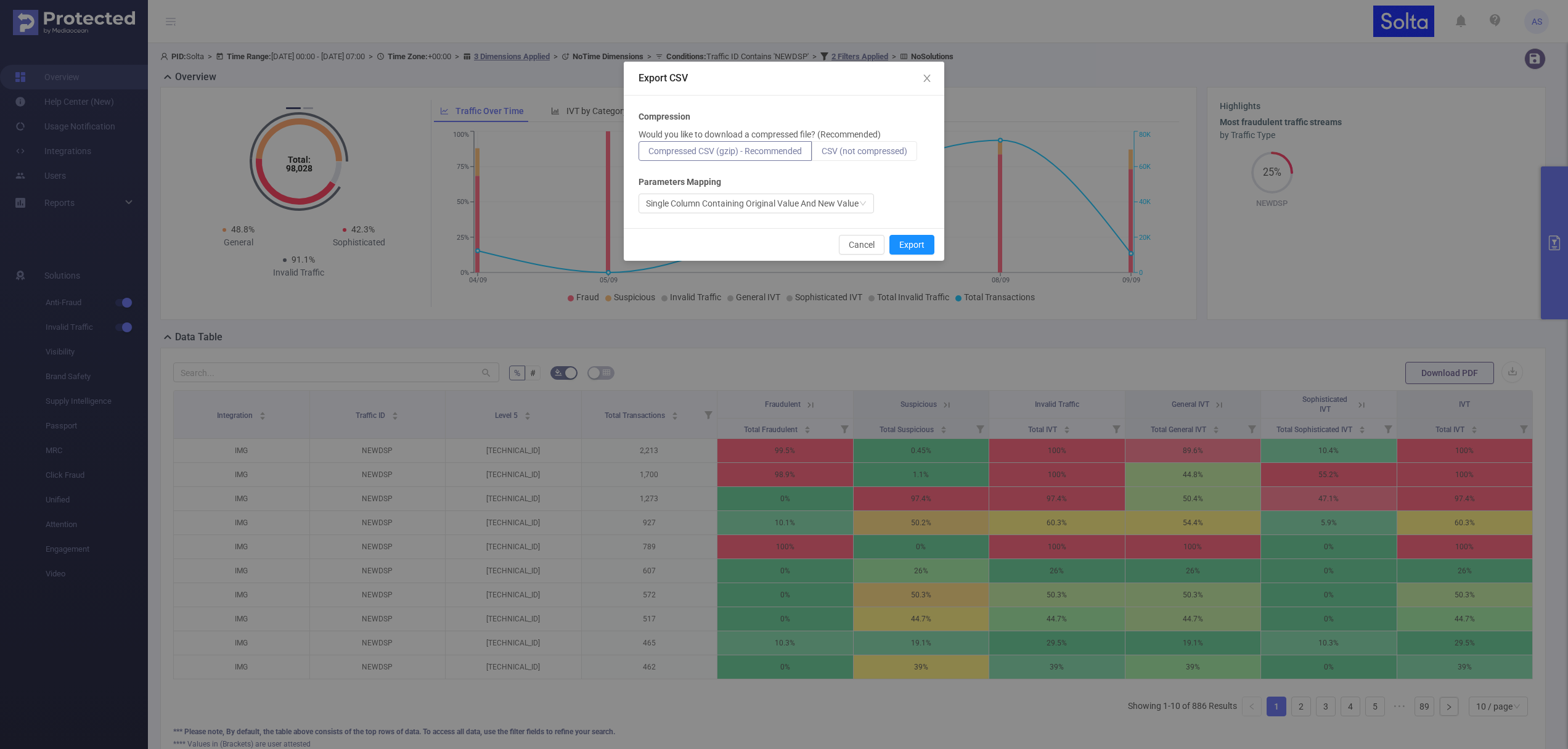
click at [873, 149] on span "CSV (not compressed)" at bounding box center [865, 151] width 86 height 10
click at [822, 154] on input "CSV (not compressed)" at bounding box center [822, 154] width 0 height 0
click at [917, 246] on button "Export" at bounding box center [912, 245] width 45 height 20
